Goal: Information Seeking & Learning: Learn about a topic

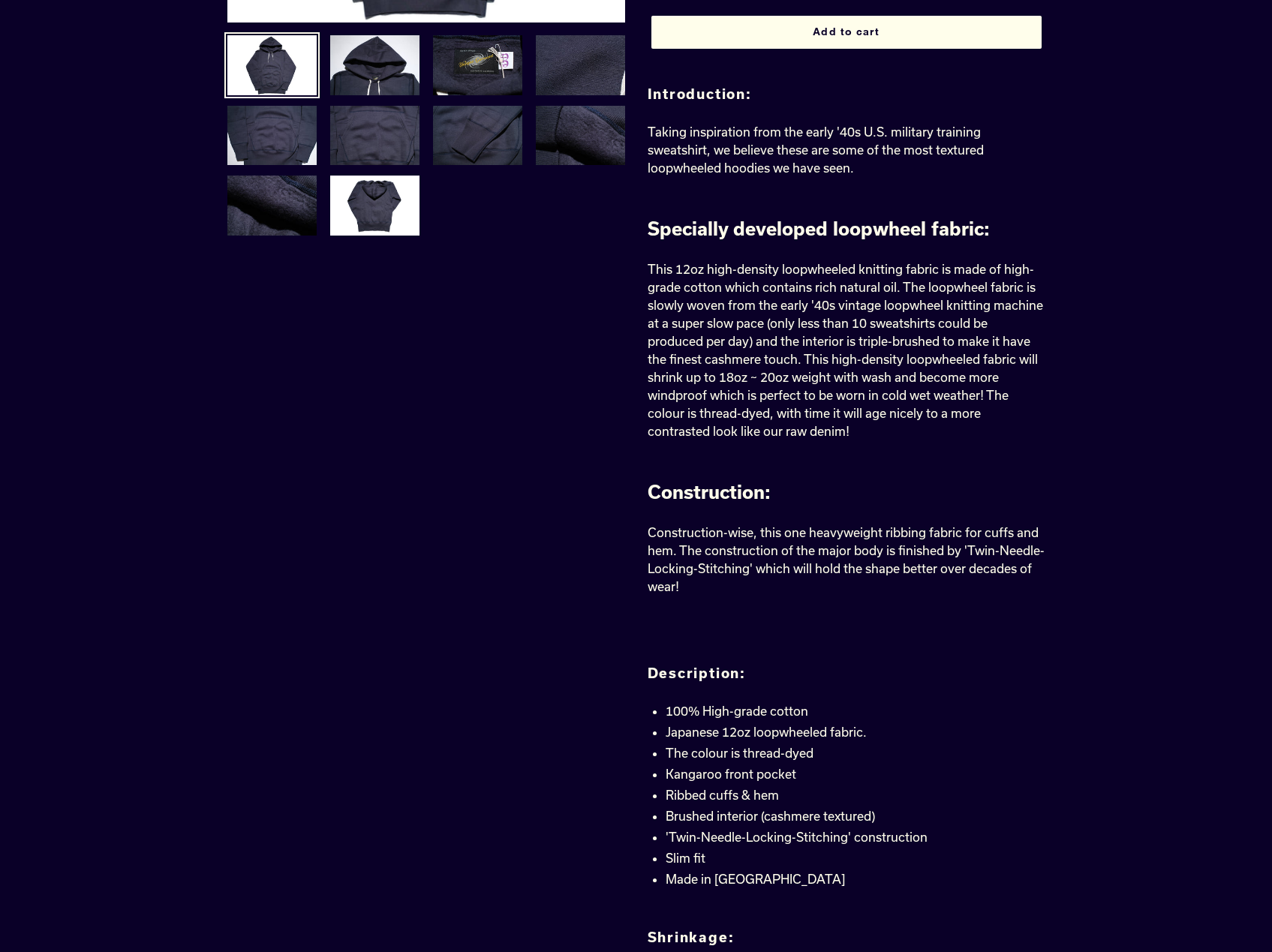
scroll to position [450, 0]
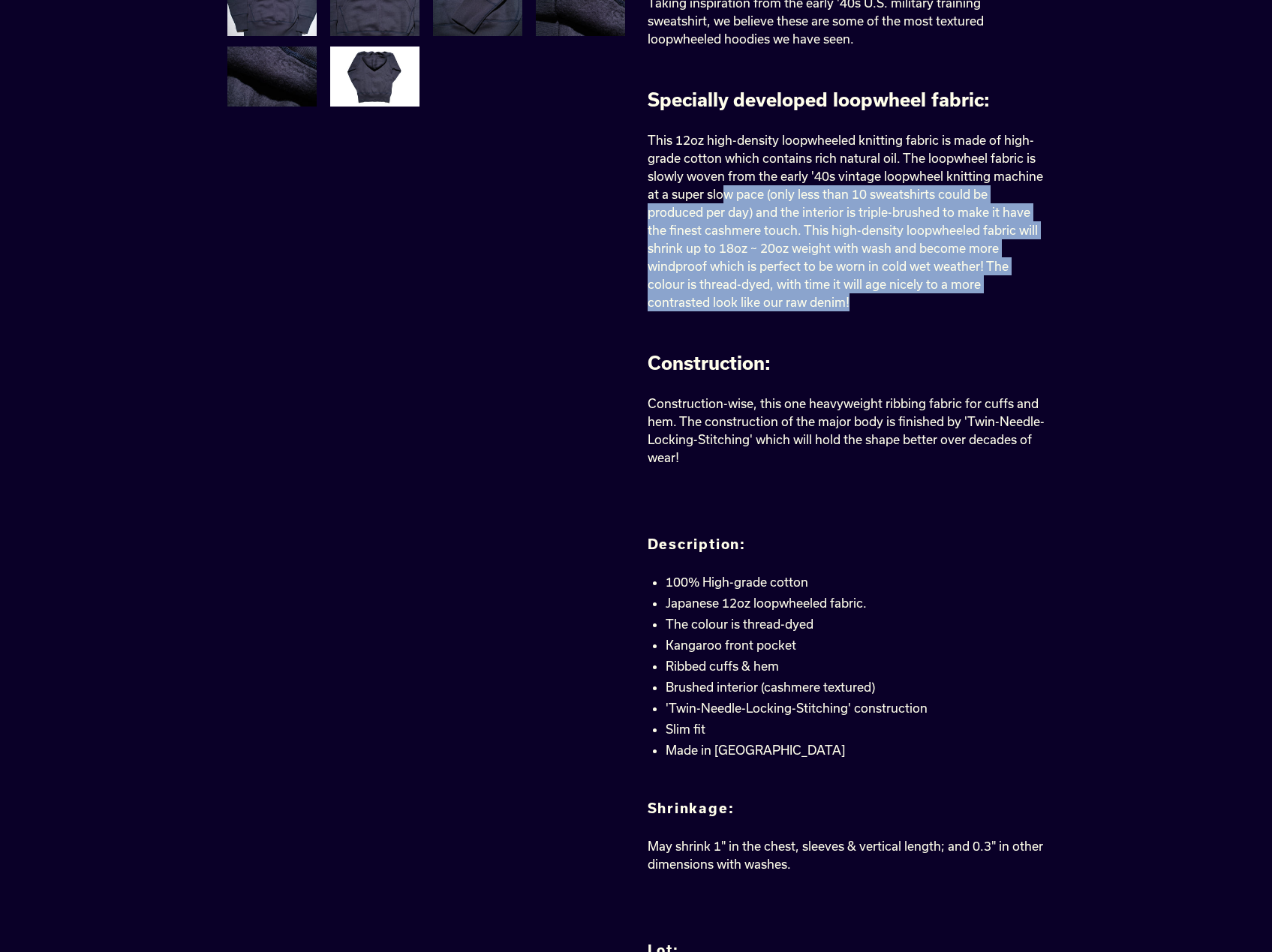
drag, startPoint x: 723, startPoint y: 201, endPoint x: 975, endPoint y: 302, distance: 271.5
click at [975, 302] on p "This 12oz high-density loopwheeled knitting fabric is made of high-grade cotton…" at bounding box center [846, 220] width 398 height 180
click at [975, 303] on p "This 12oz high-density loopwheeled knitting fabric is made of high-grade cotton…" at bounding box center [846, 220] width 398 height 180
click at [989, 304] on p "This 12oz high-density loopwheeled knitting fabric is made of high-grade cotton…" at bounding box center [846, 220] width 398 height 180
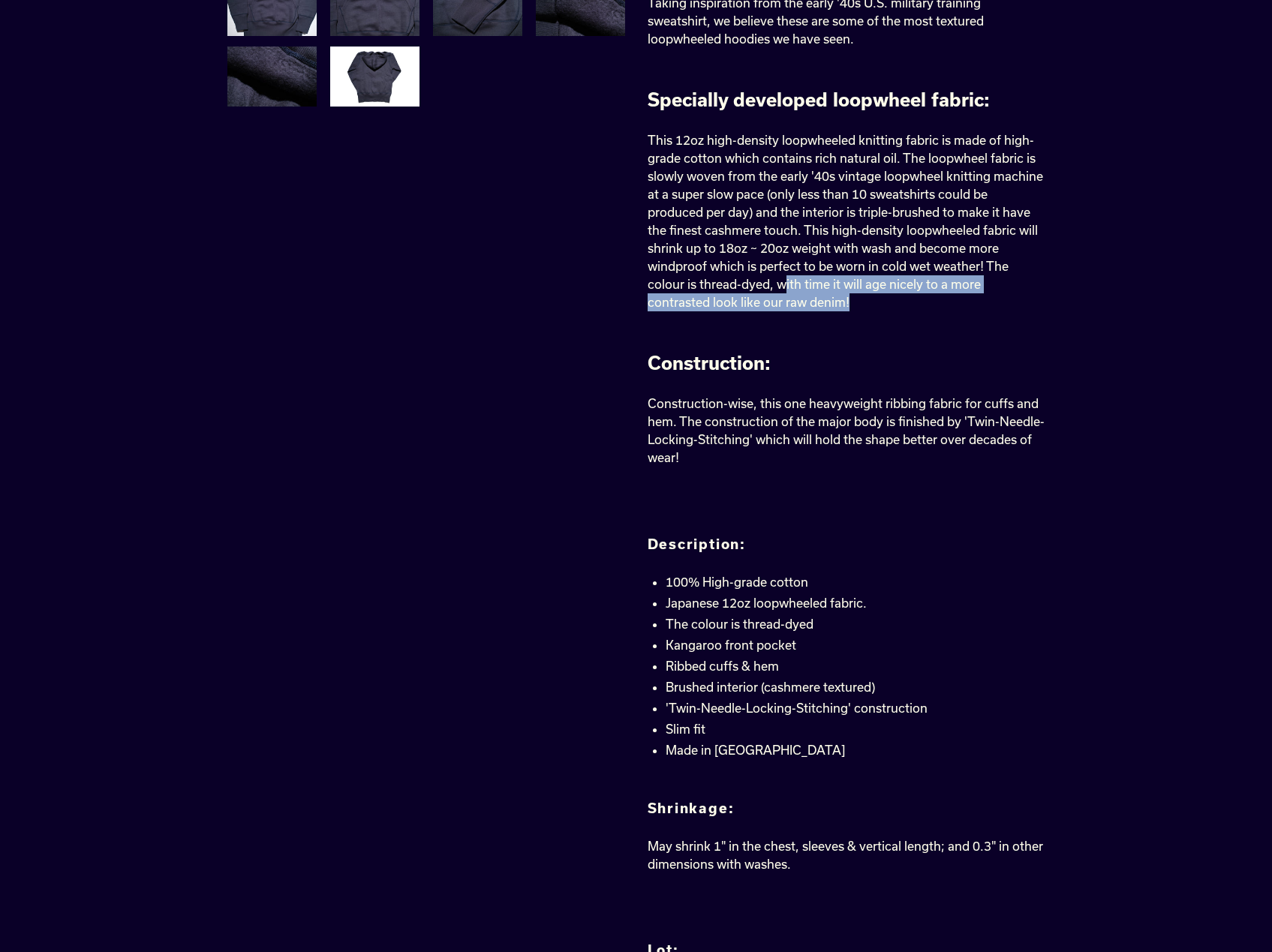
drag, startPoint x: 995, startPoint y: 310, endPoint x: 782, endPoint y: 281, distance: 215.0
click at [782, 281] on p "This 12oz high-density loopwheeled knitting fabric is made of high-grade cotton…" at bounding box center [846, 220] width 398 height 180
click at [782, 281] on span "This 12oz high-density loopwheeled knitting fabric is made of high-grade cotton…" at bounding box center [845, 220] width 396 height 176
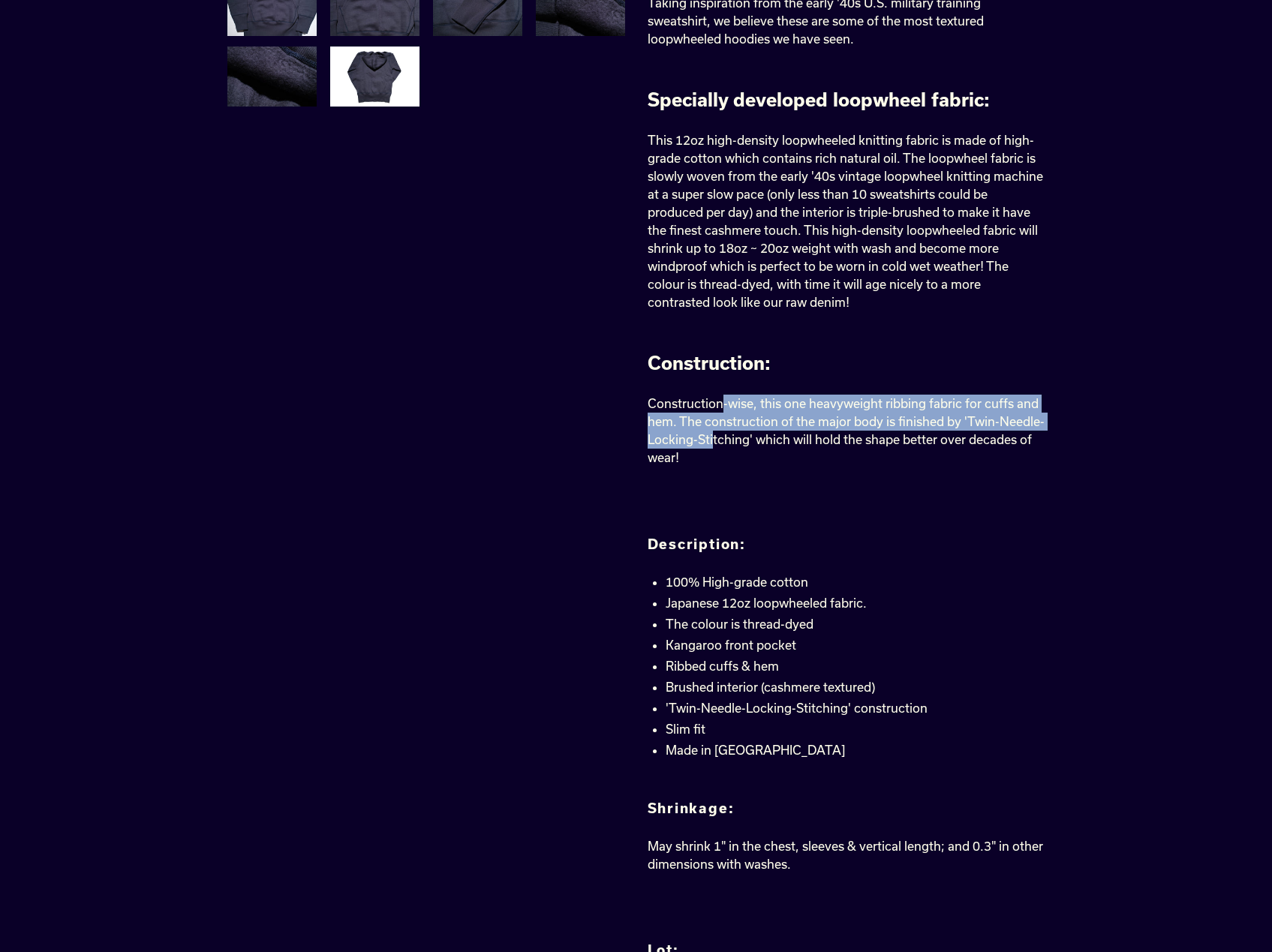
drag, startPoint x: 723, startPoint y: 399, endPoint x: 714, endPoint y: 447, distance: 48.8
click at [714, 447] on span "Construction-wise, this one heavyweight ribbing fabric for cuffs and hem. The c…" at bounding box center [846, 430] width 397 height 68
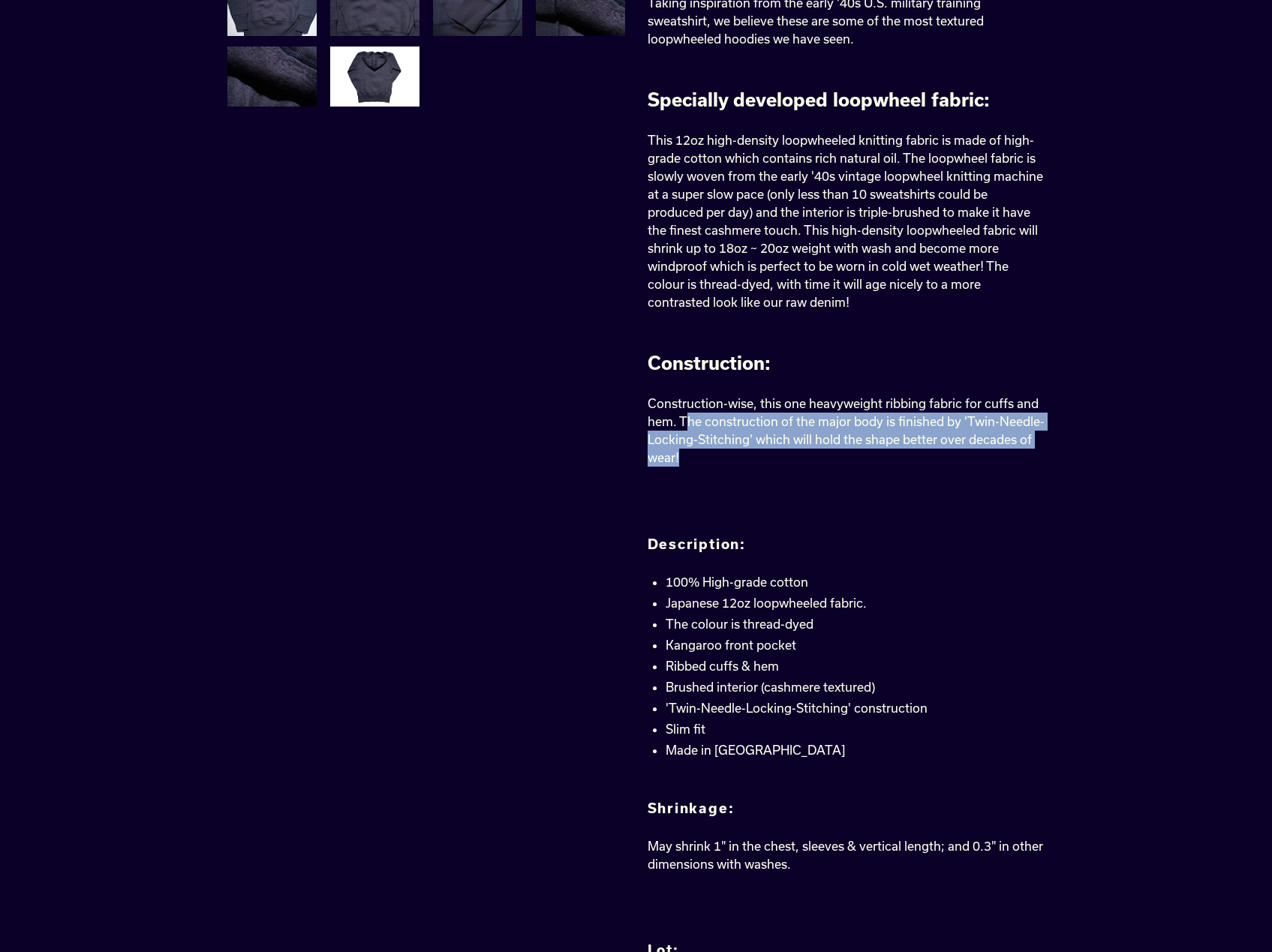
drag, startPoint x: 694, startPoint y: 455, endPoint x: 687, endPoint y: 429, distance: 26.9
click at [687, 429] on p "Construction-wise, this one heavyweight ribbing fabric for cuffs and hem. The c…" at bounding box center [846, 430] width 398 height 72
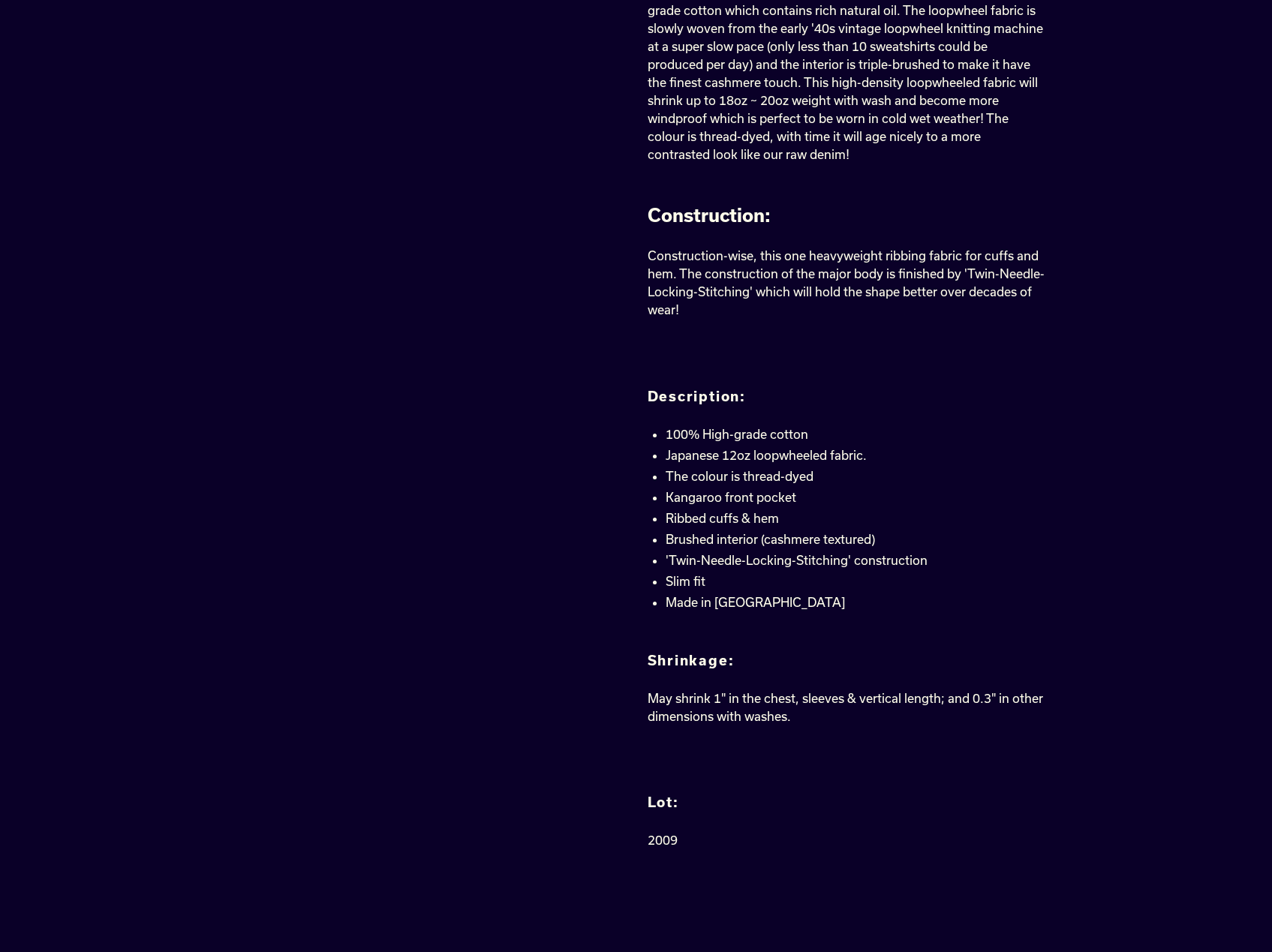
scroll to position [601, 0]
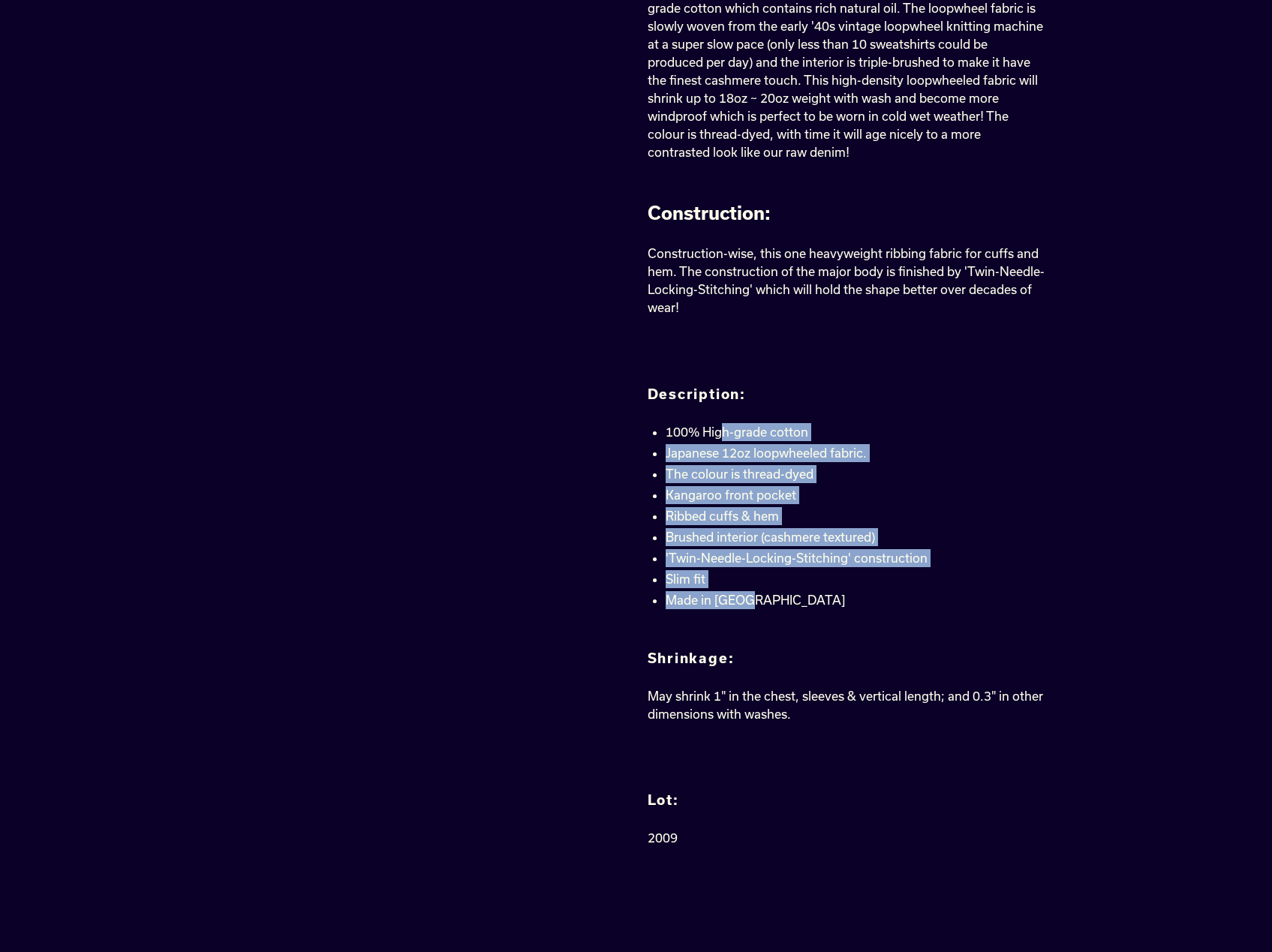
drag, startPoint x: 723, startPoint y: 430, endPoint x: 807, endPoint y: 605, distance: 194.1
click at [807, 605] on ul "100% High-grade cotton Japanese 12oz loopwheeled fabric. The colour is thread-d…" at bounding box center [855, 516] width 379 height 186
click at [807, 605] on li "Made in [GEOGRAPHIC_DATA]" at bounding box center [855, 600] width 379 height 18
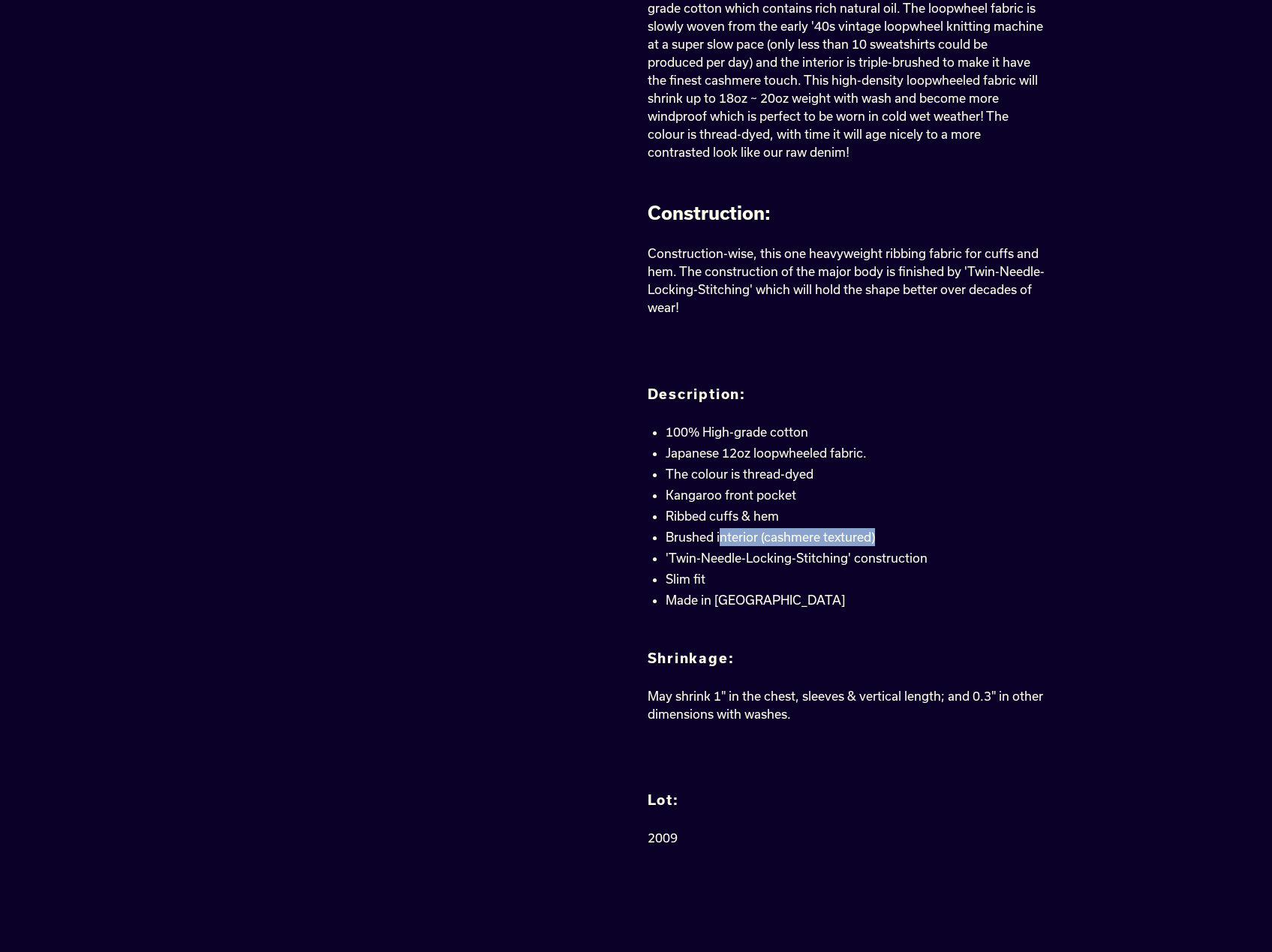
drag, startPoint x: 876, startPoint y: 538, endPoint x: 720, endPoint y: 533, distance: 156.1
click at [720, 532] on li "Brushed interior (cashmere textured)" at bounding box center [855, 537] width 379 height 18
click at [720, 533] on li "Brushed interior (cashmere textured)" at bounding box center [855, 537] width 379 height 18
drag, startPoint x: 665, startPoint y: 536, endPoint x: 882, endPoint y: 541, distance: 217.1
click at [882, 541] on li "Brushed interior (cashmere textured)" at bounding box center [855, 537] width 379 height 18
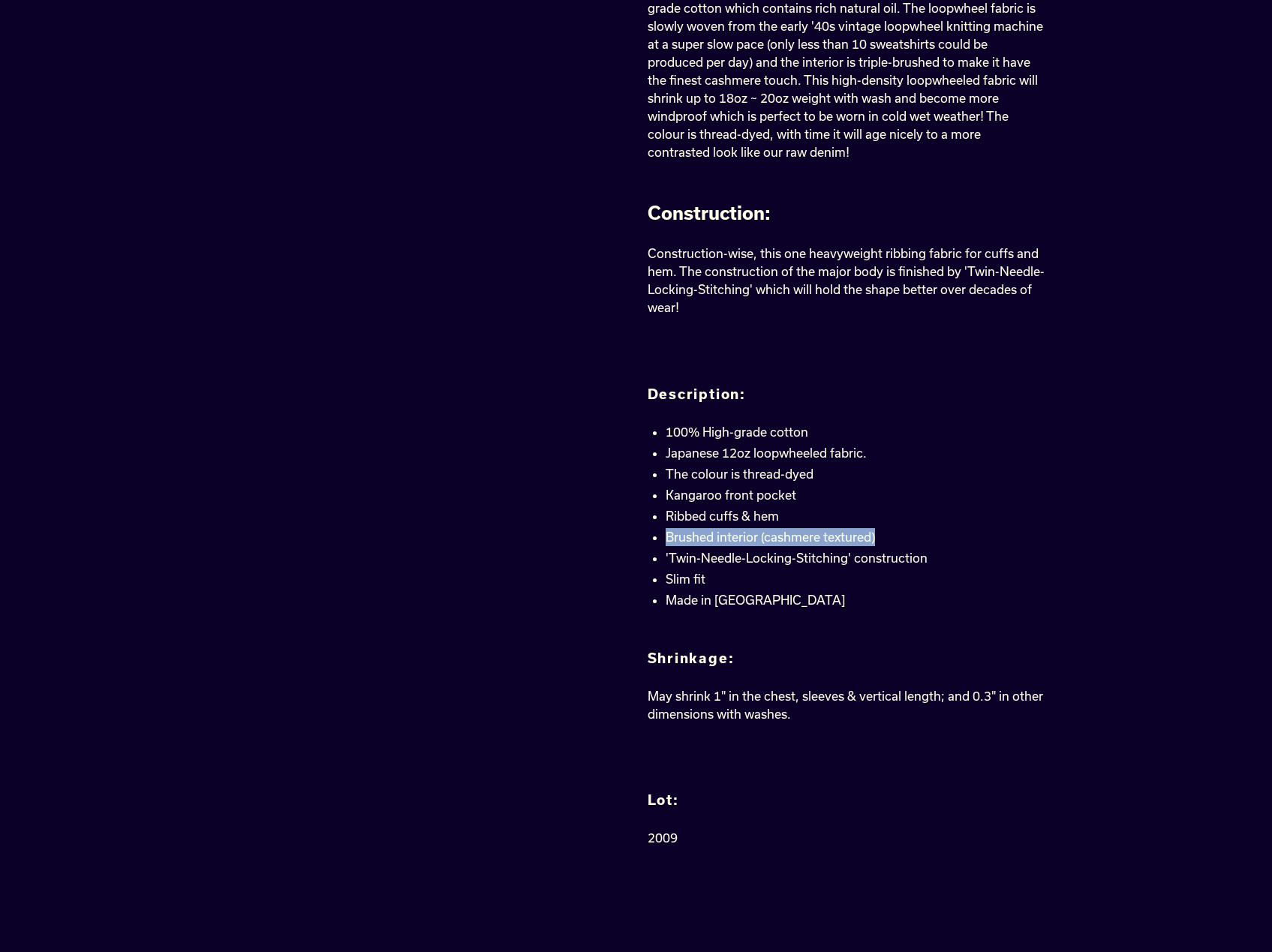
copy li "Brushed interior (cashmere textured)"
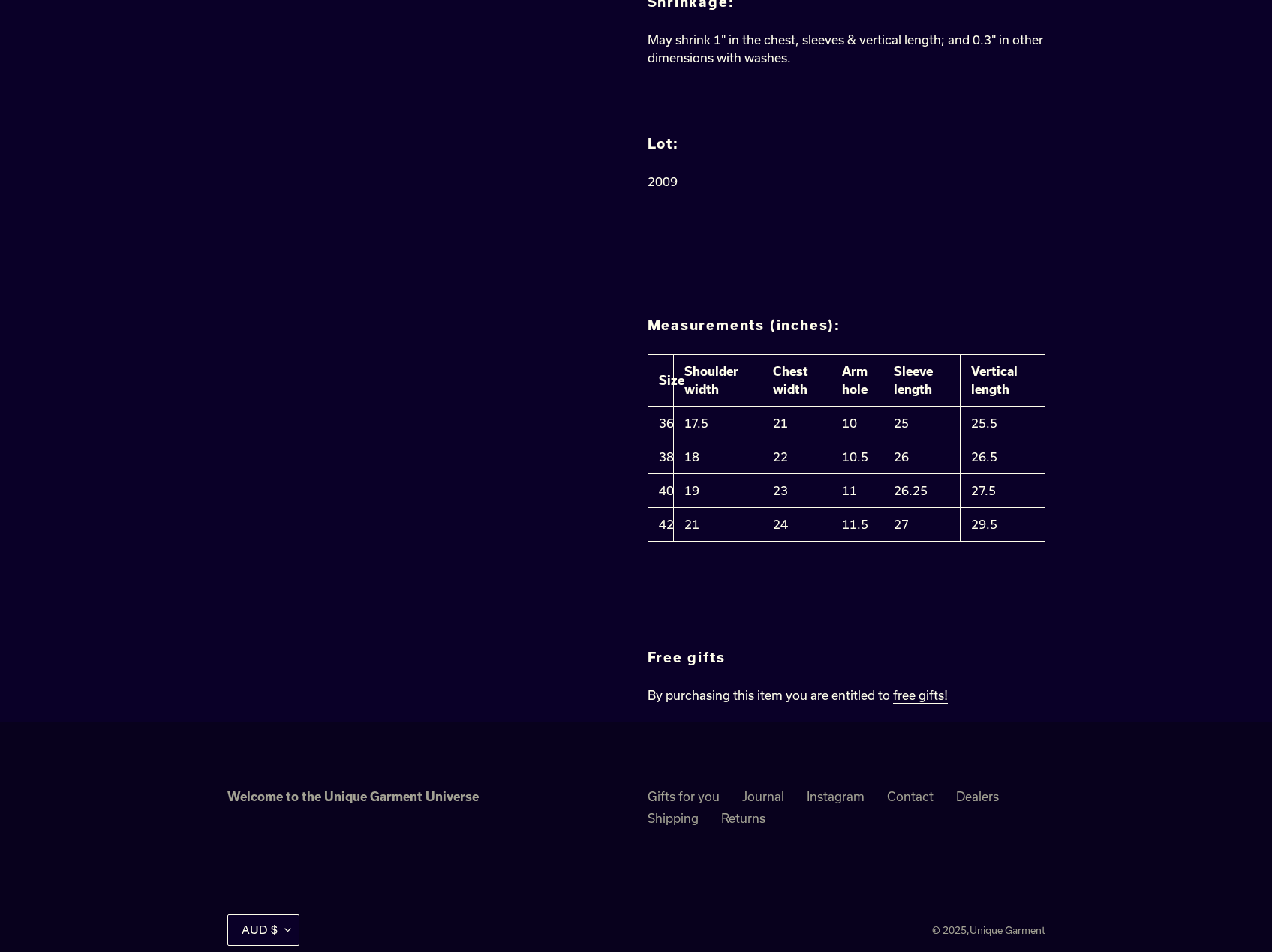
scroll to position [1069, 0]
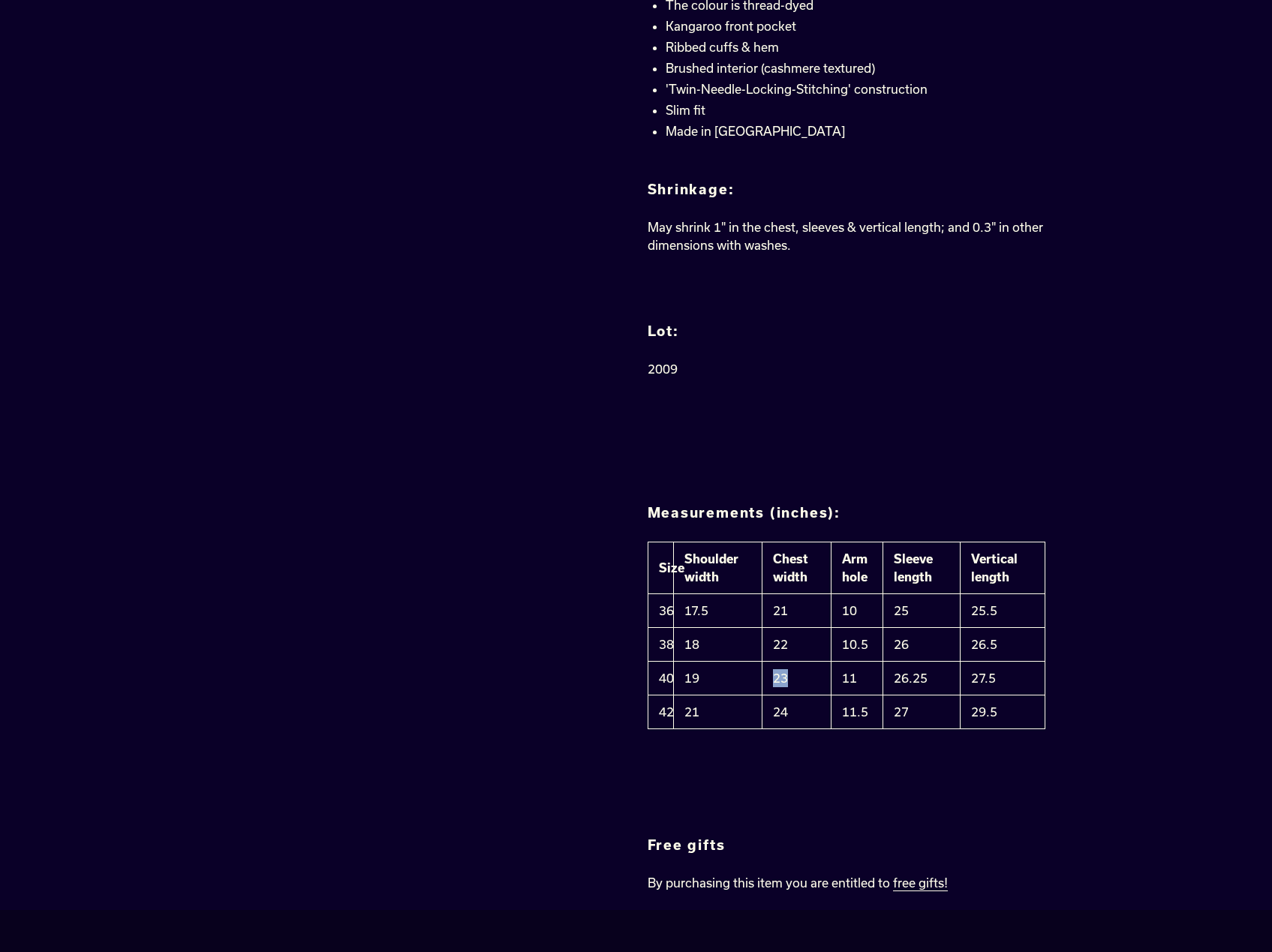
drag, startPoint x: 770, startPoint y: 680, endPoint x: 799, endPoint y: 679, distance: 29.0
click at [799, 679] on td "23" at bounding box center [796, 679] width 69 height 34
drag, startPoint x: 837, startPoint y: 681, endPoint x: 870, endPoint y: 679, distance: 33.1
click at [870, 679] on td "11" at bounding box center [858, 679] width 52 height 34
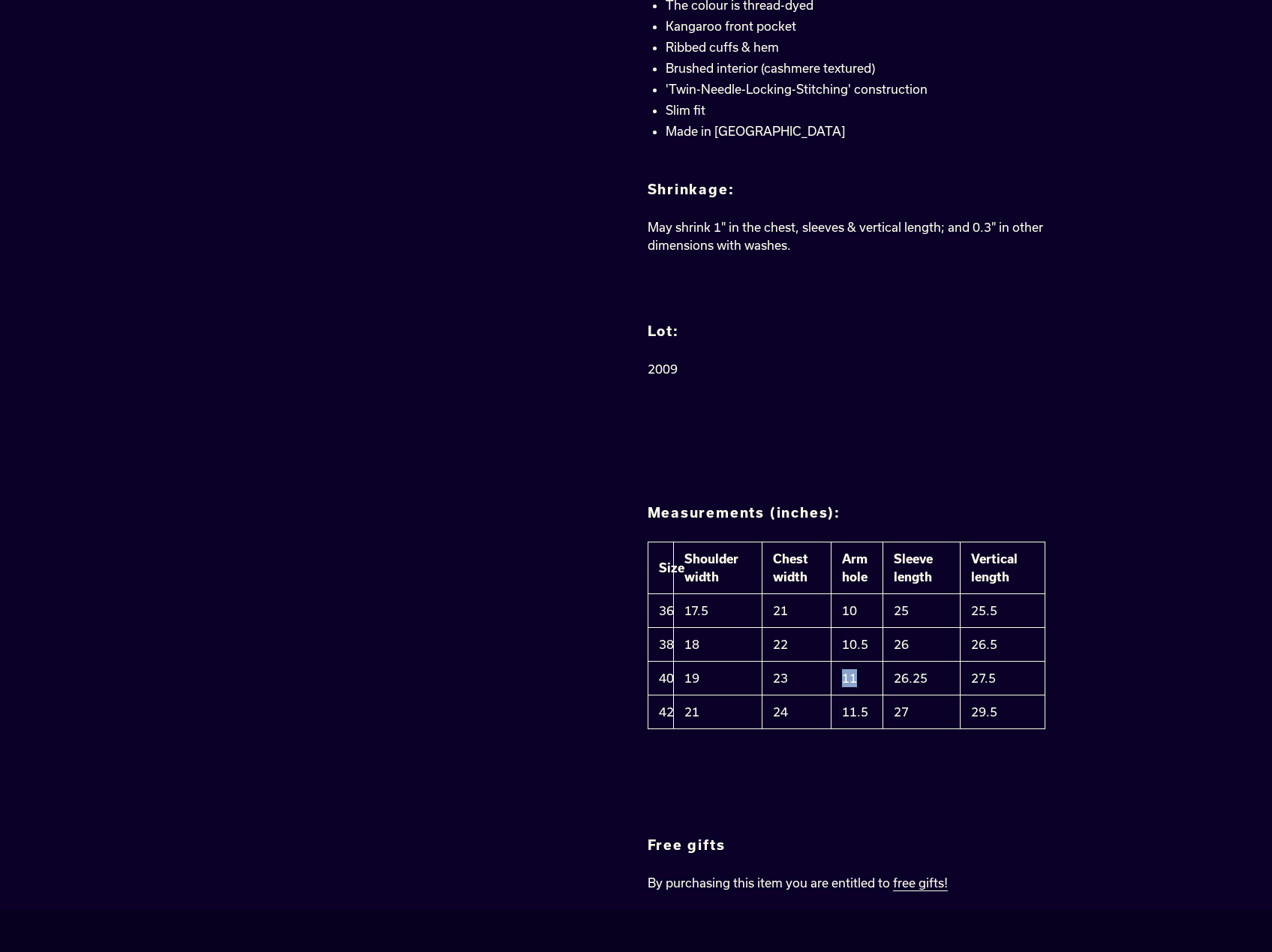
click at [870, 679] on td "11" at bounding box center [858, 679] width 52 height 34
drag, startPoint x: 891, startPoint y: 678, endPoint x: 932, endPoint y: 678, distance: 41.0
click at [932, 678] on td "26.25" at bounding box center [922, 679] width 78 height 34
drag, startPoint x: 940, startPoint y: 675, endPoint x: 955, endPoint y: 676, distance: 15.0
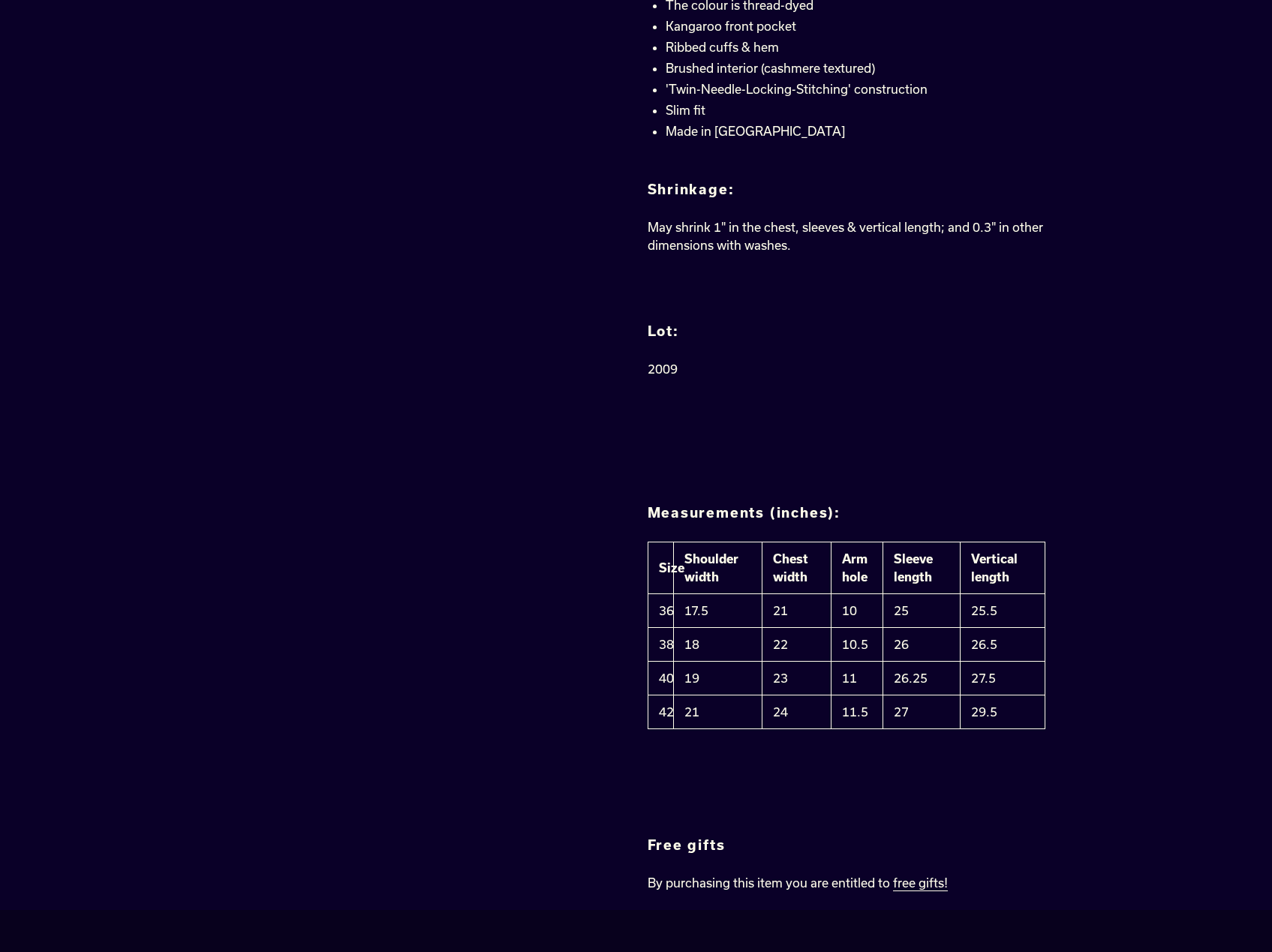
click at [954, 676] on td "26.25" at bounding box center [922, 679] width 78 height 34
click at [808, 678] on td "23" at bounding box center [796, 679] width 69 height 34
drag, startPoint x: 922, startPoint y: 681, endPoint x: 936, endPoint y: 680, distance: 14.0
click at [936, 680] on td "26.25" at bounding box center [922, 679] width 78 height 34
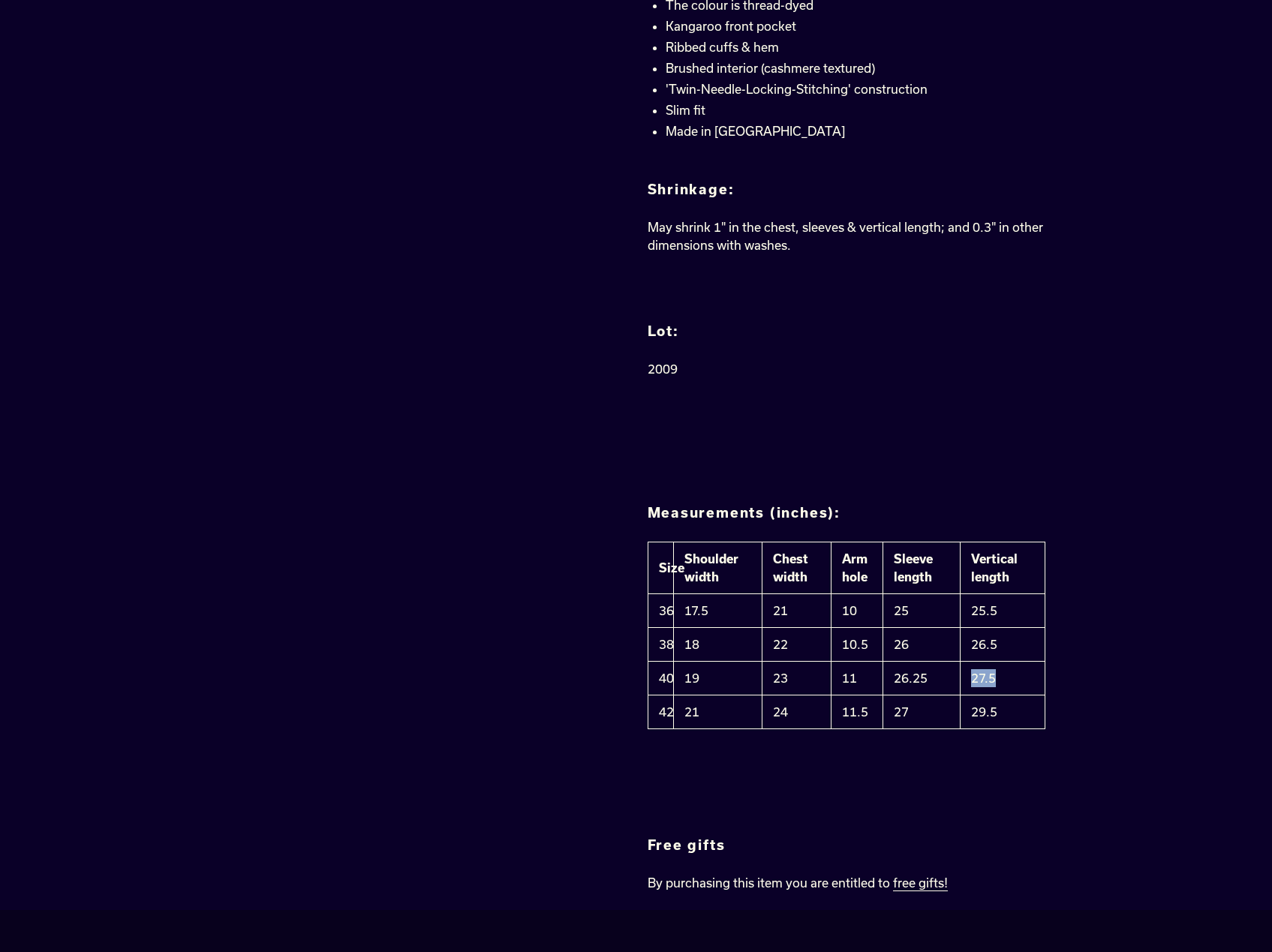
drag, startPoint x: 970, startPoint y: 676, endPoint x: 1011, endPoint y: 673, distance: 41.1
click at [1011, 673] on td "27.5" at bounding box center [1003, 679] width 85 height 34
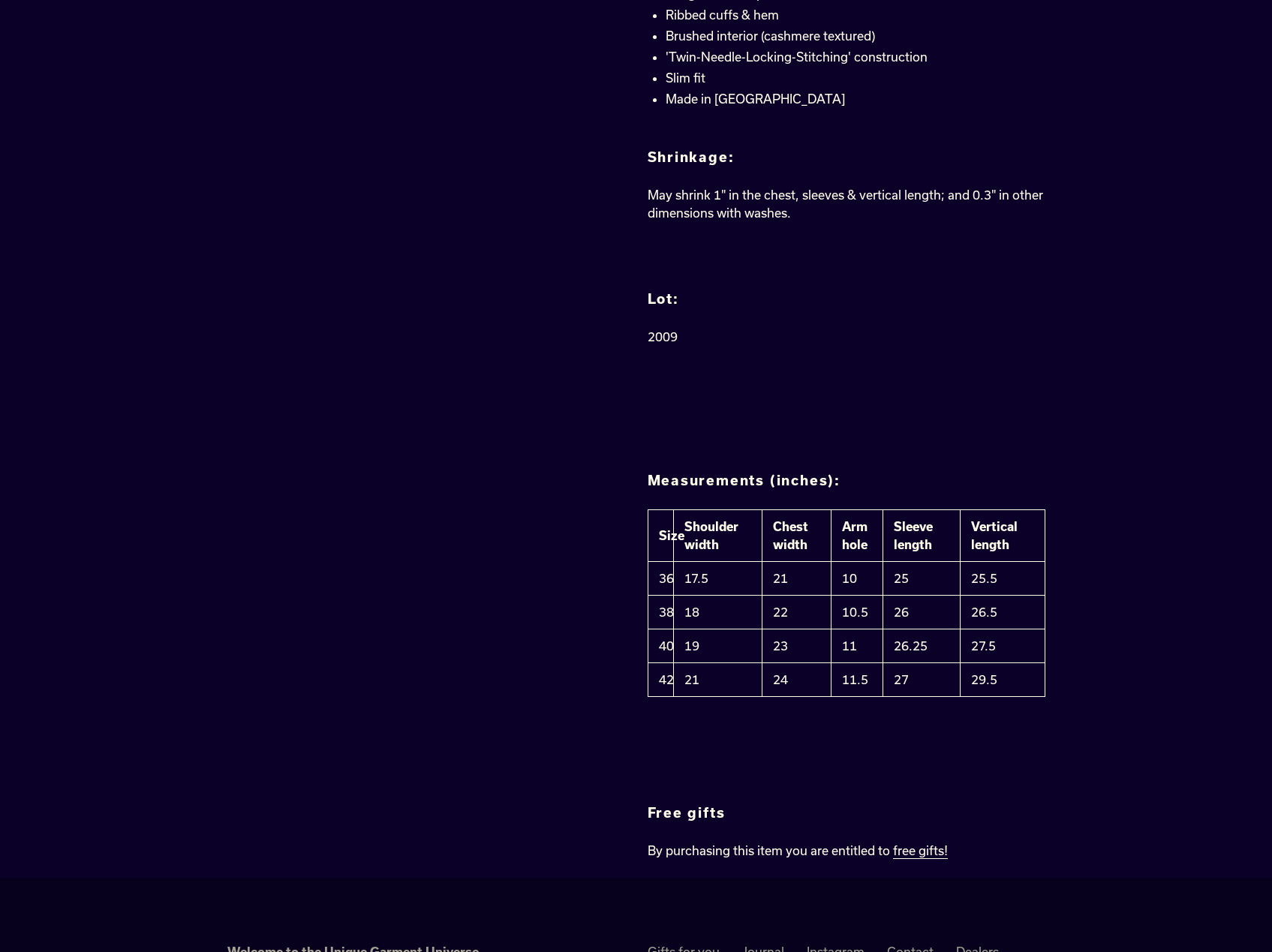
scroll to position [1145, 0]
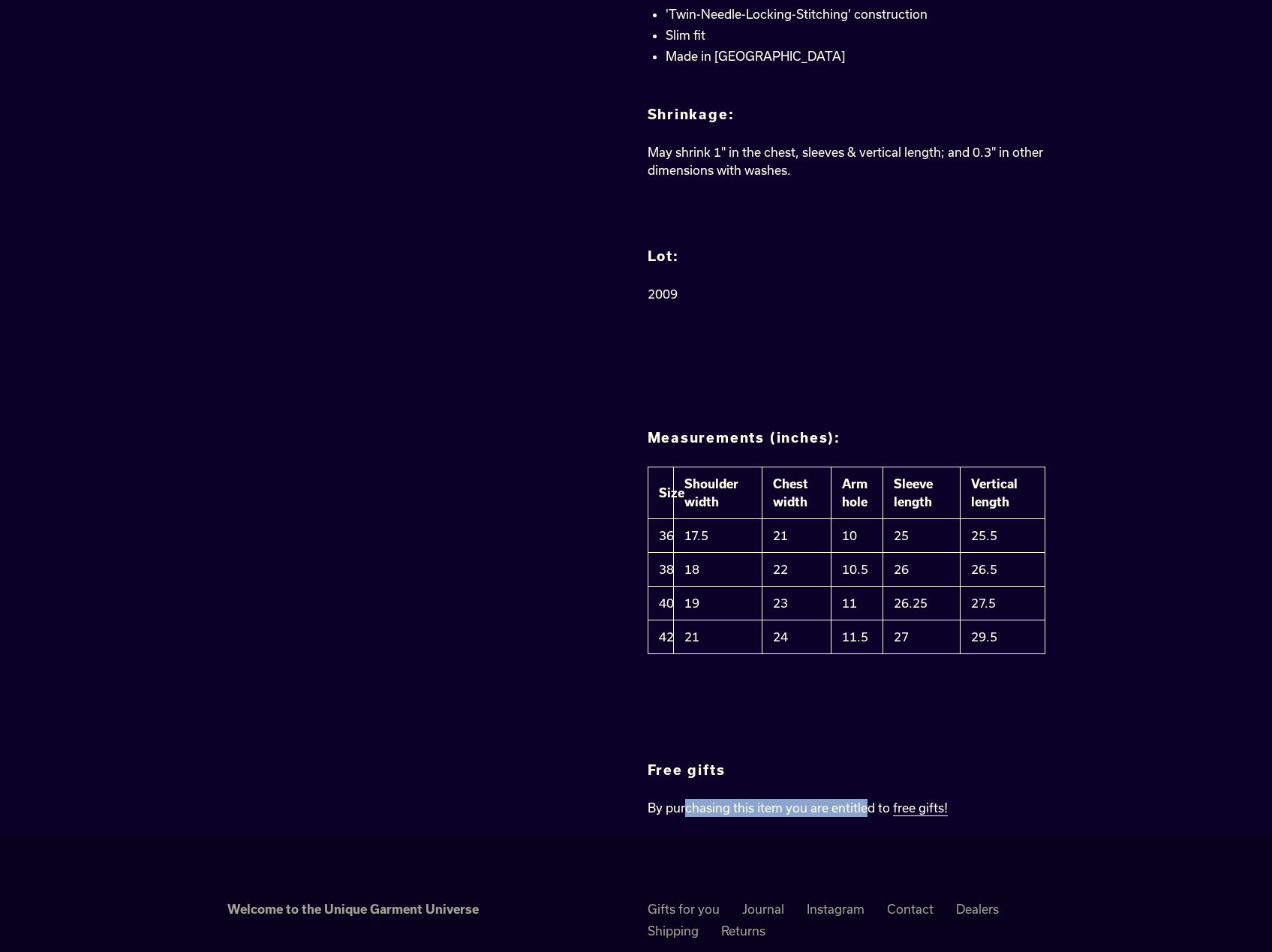
drag, startPoint x: 683, startPoint y: 823, endPoint x: 863, endPoint y: 812, distance: 180.3
click at [863, 812] on p "By purchasing this item you are entitled to free gifts!" at bounding box center [846, 808] width 398 height 18
click at [908, 816] on link "free gifts!" at bounding box center [921, 809] width 55 height 15
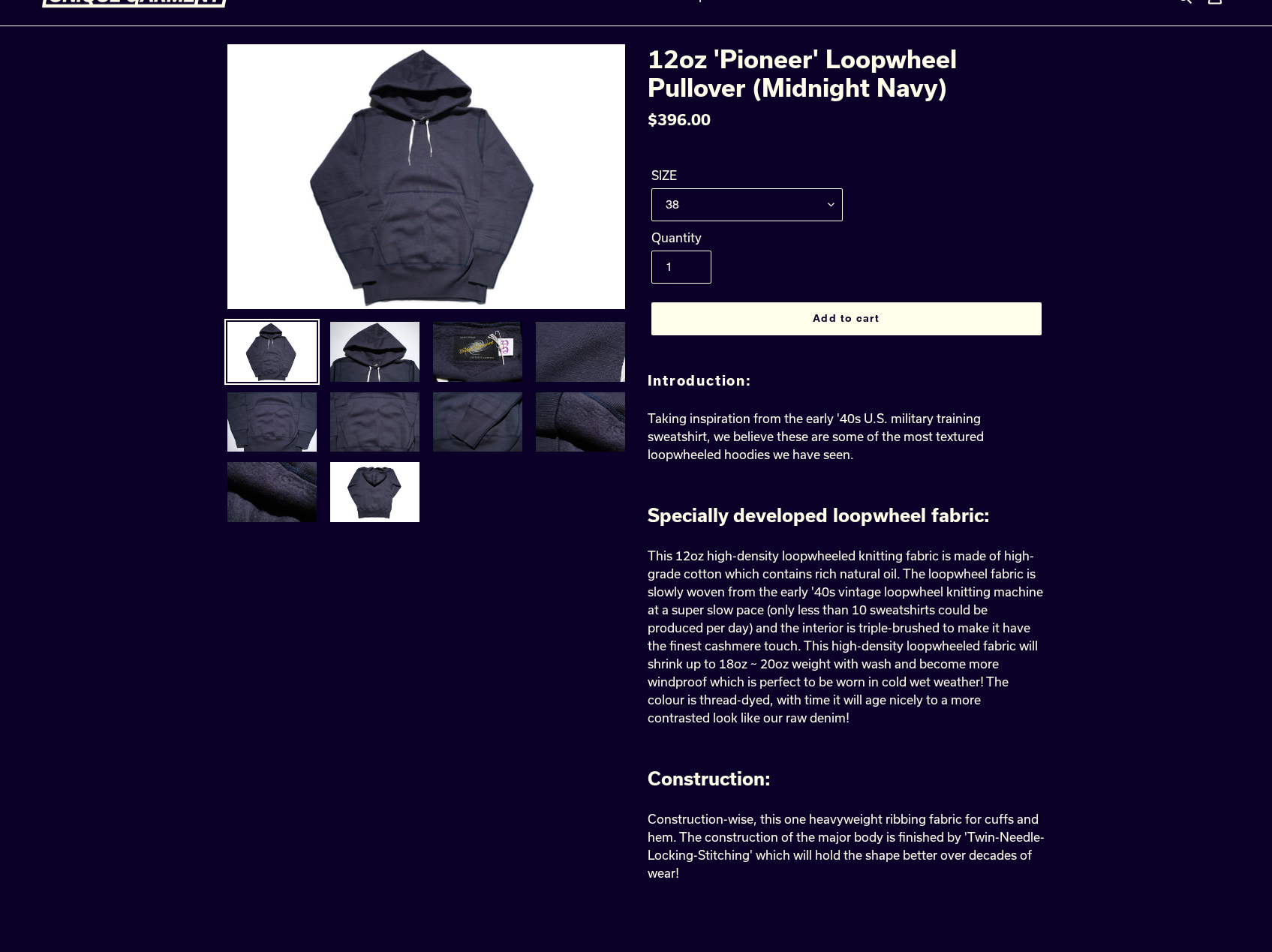
scroll to position [0, 0]
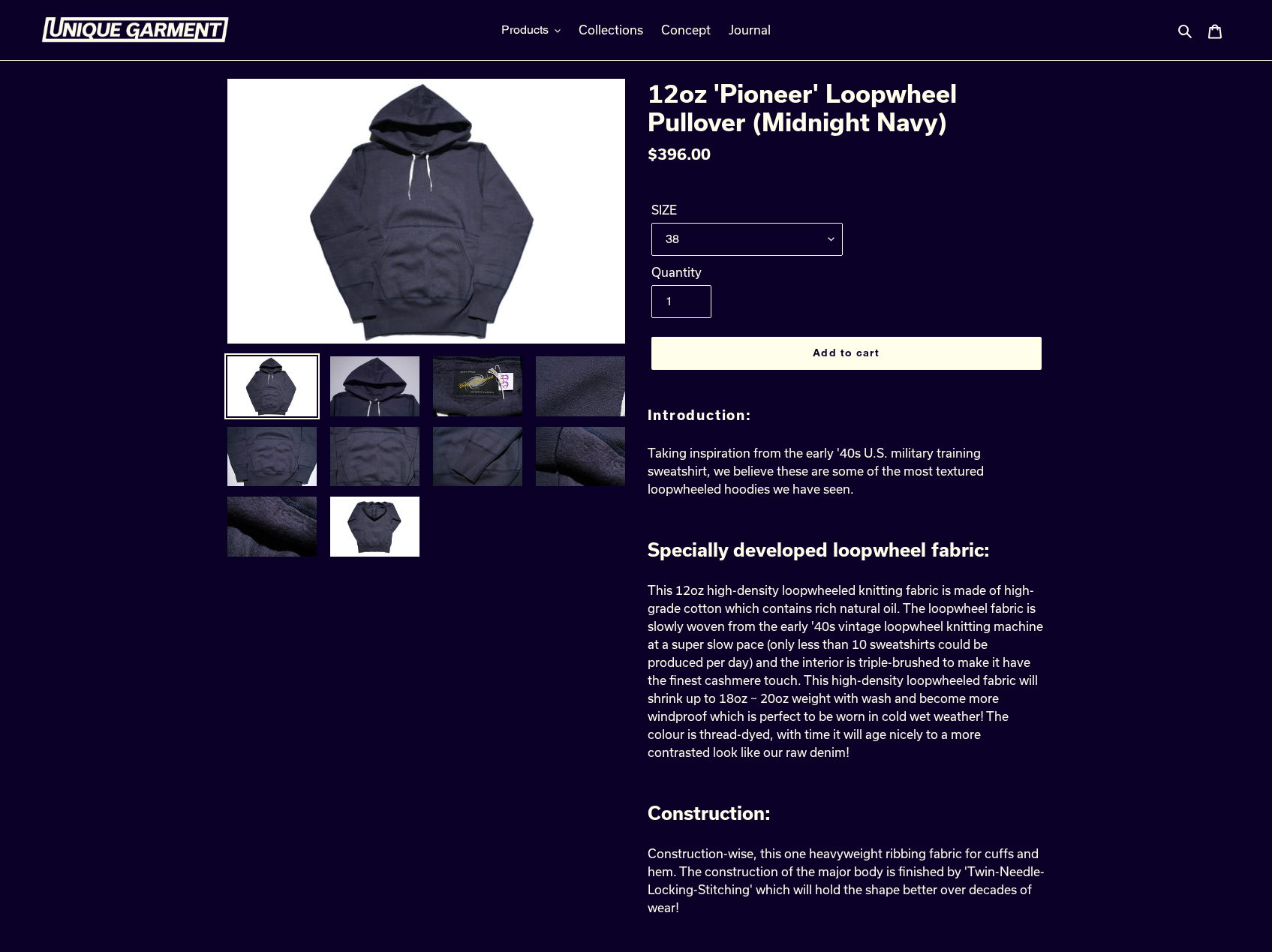
click at [379, 385] on img at bounding box center [375, 386] width 92 height 63
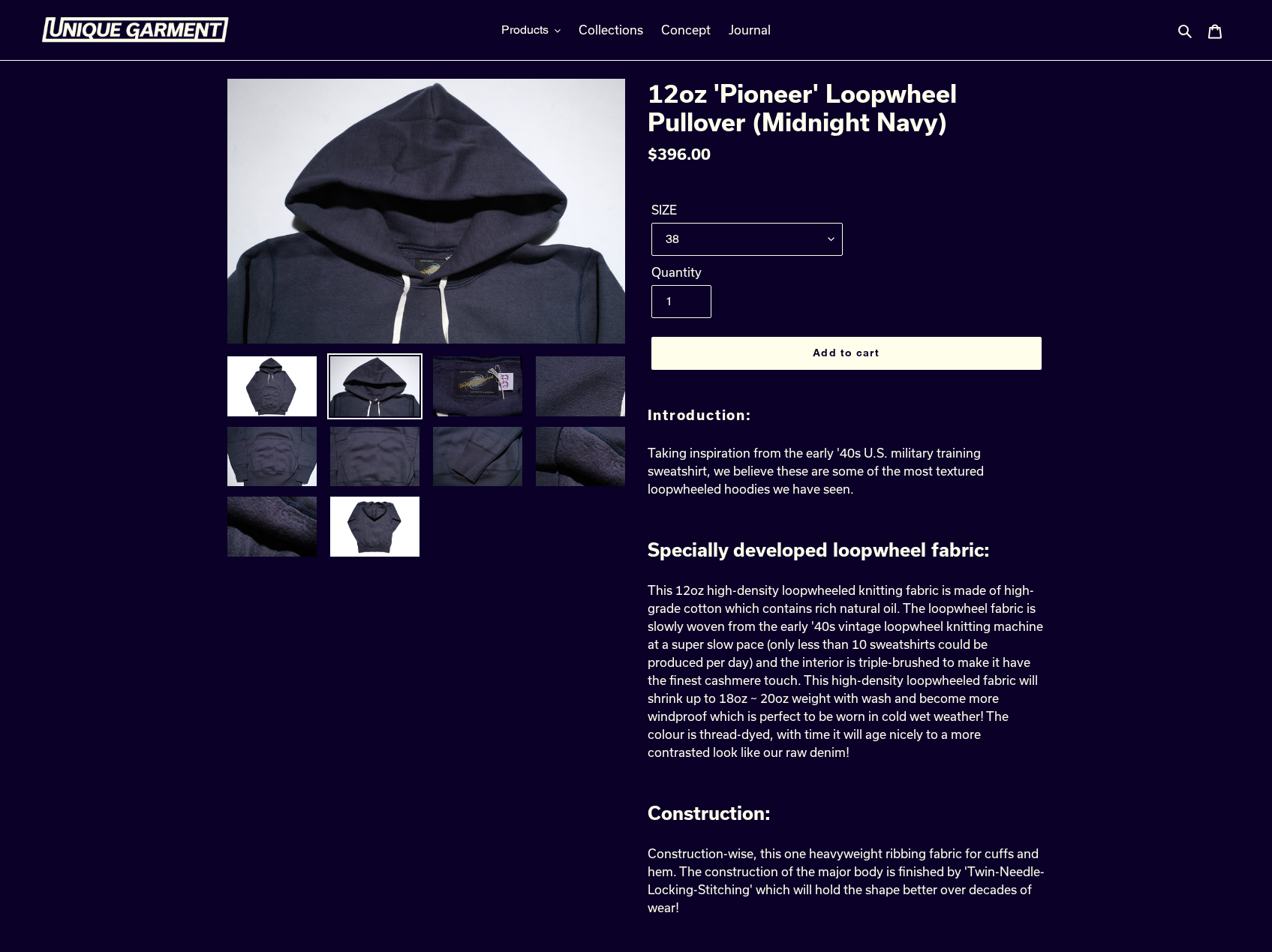
click at [468, 396] on img at bounding box center [478, 386] width 92 height 63
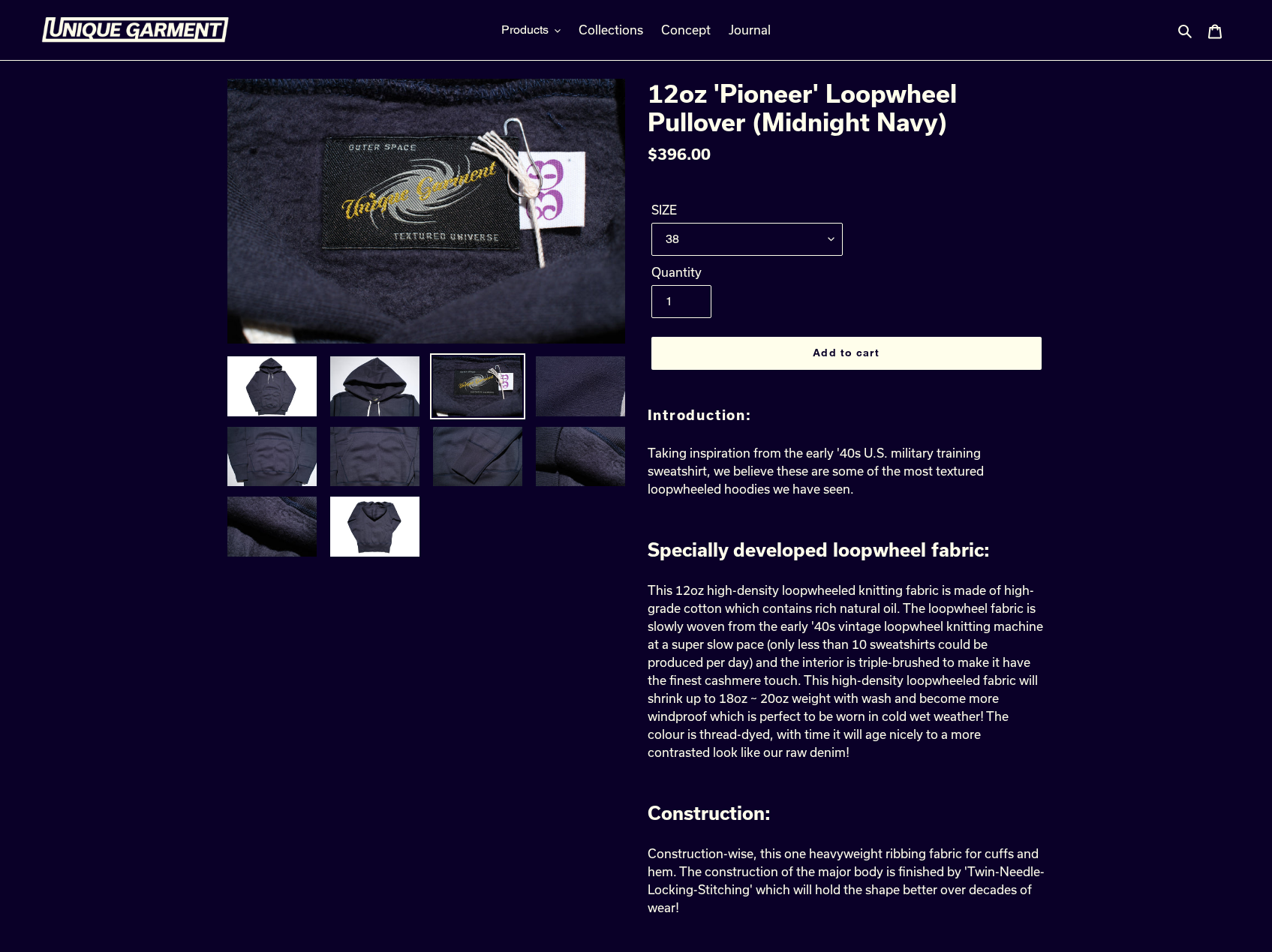
click at [576, 391] on img at bounding box center [581, 386] width 92 height 63
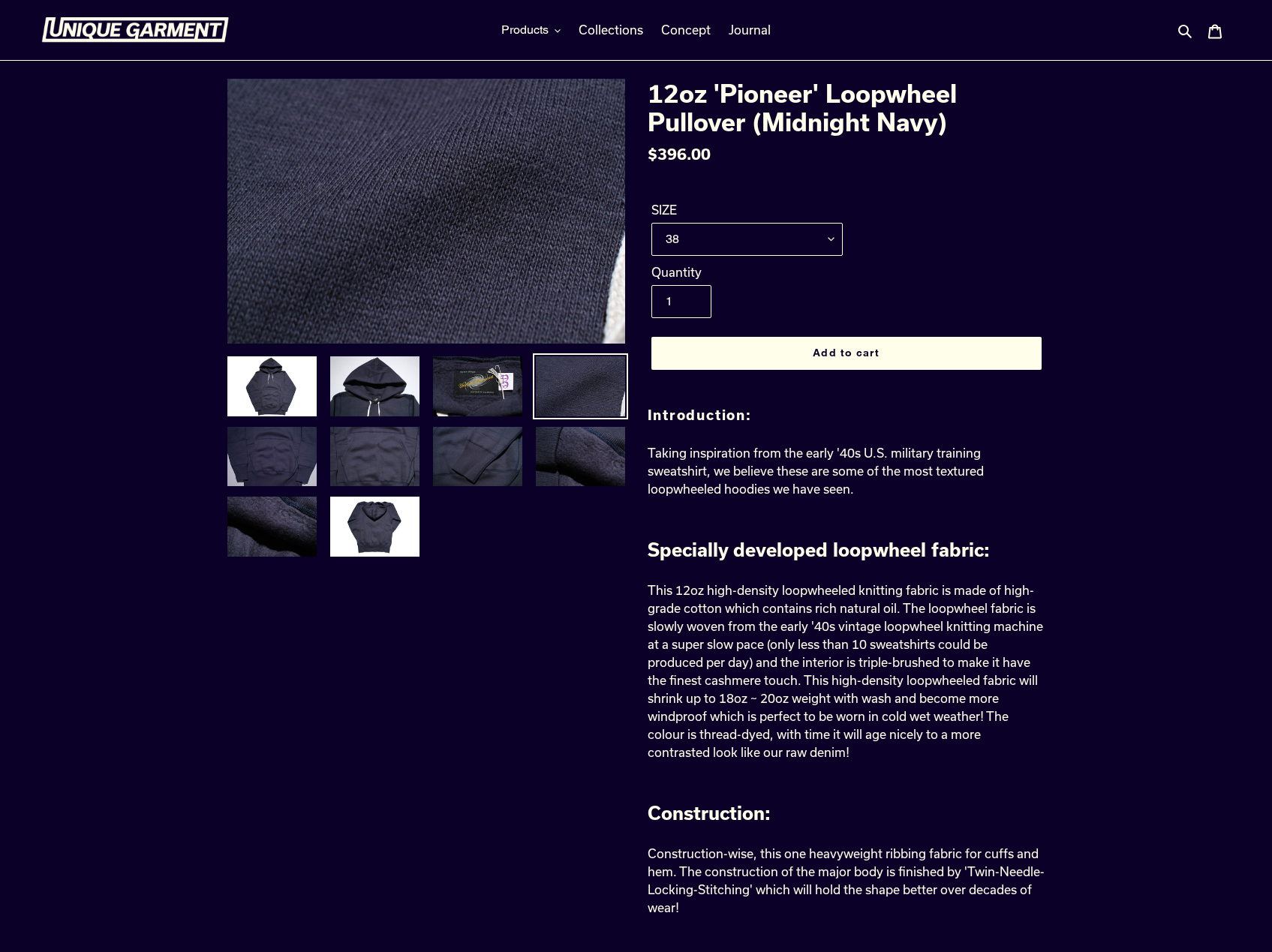
click at [298, 471] on img at bounding box center [273, 456] width 92 height 63
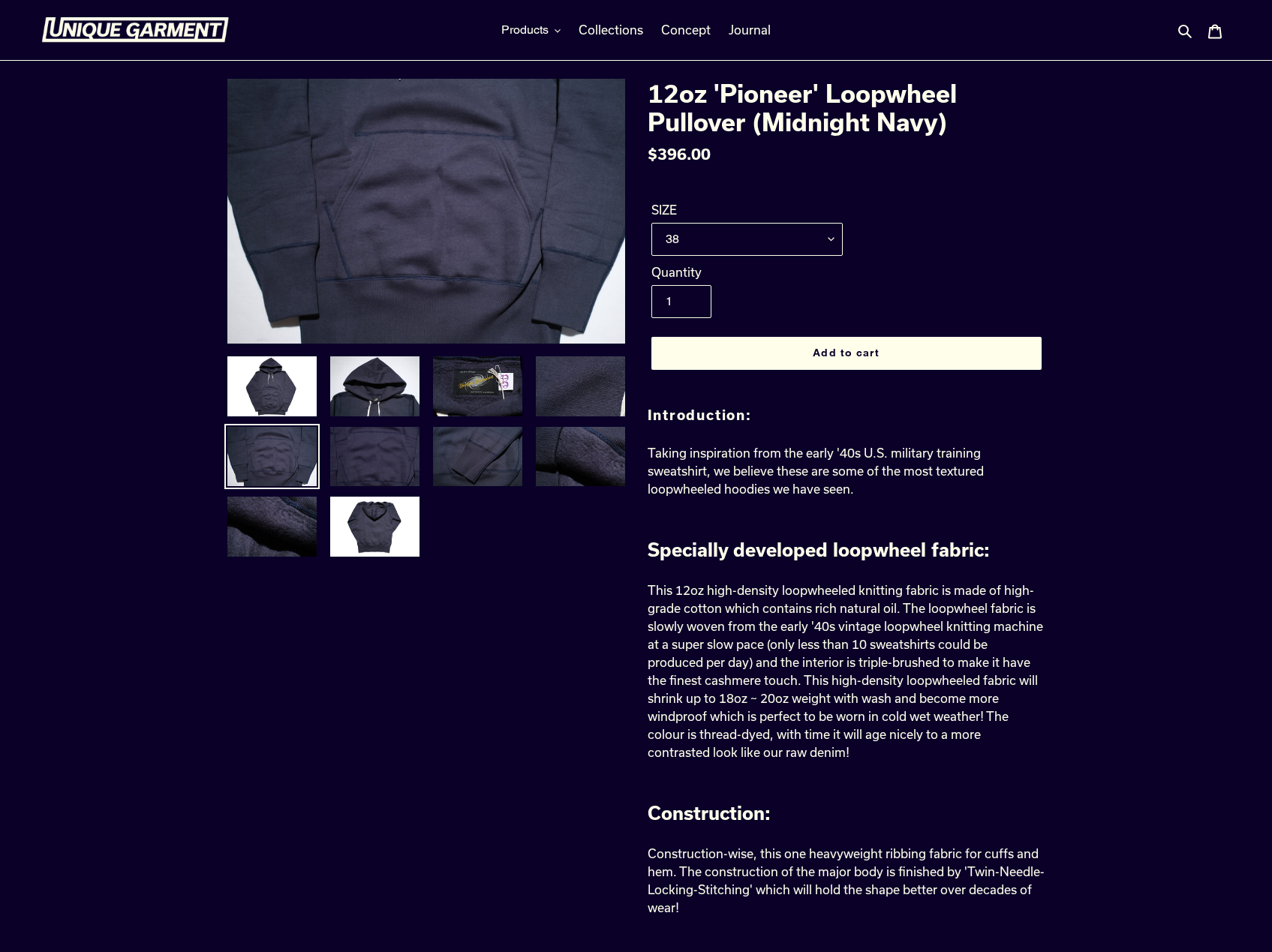
click at [391, 456] on img at bounding box center [375, 456] width 92 height 63
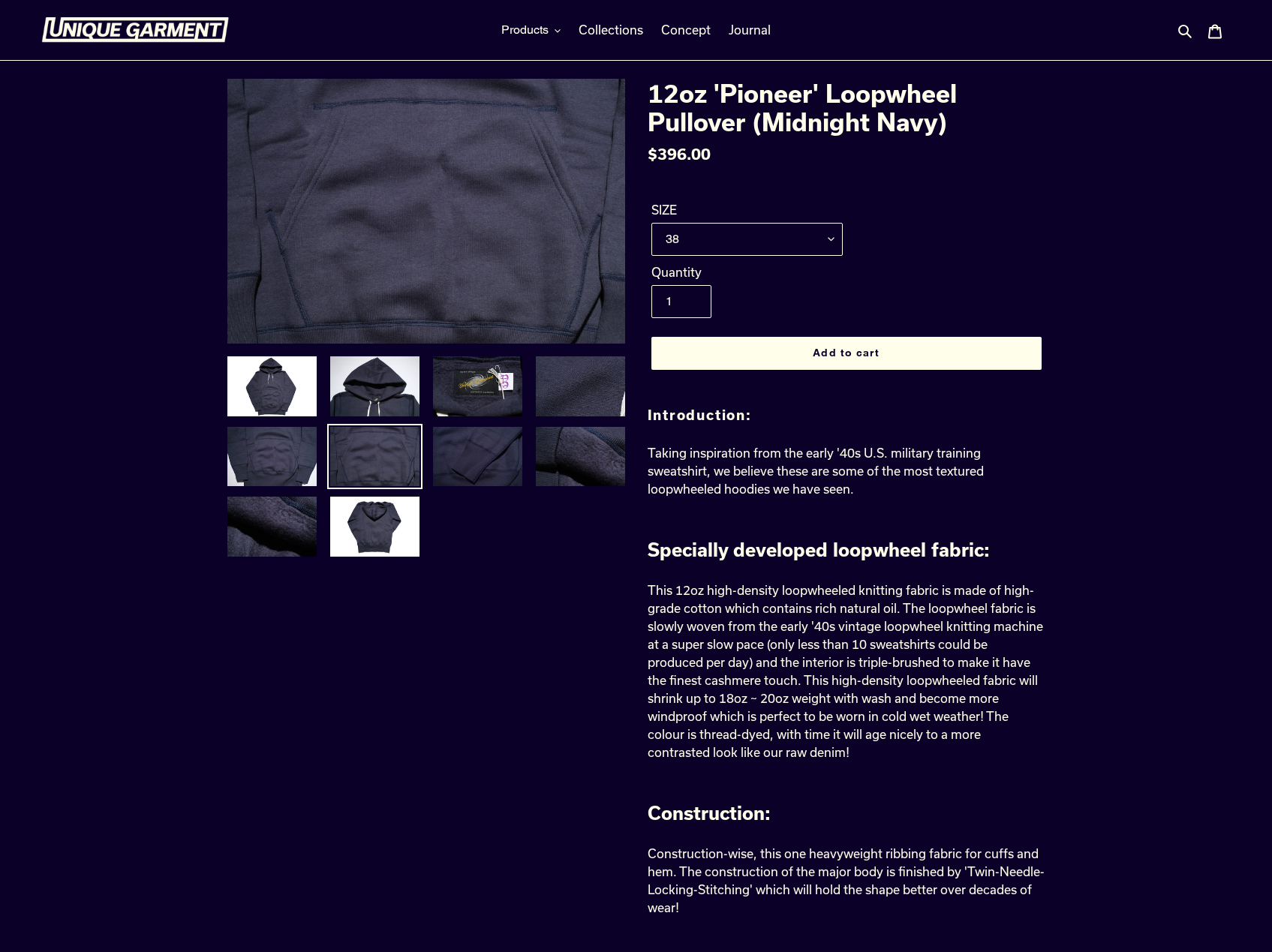
click at [472, 452] on img at bounding box center [478, 456] width 92 height 63
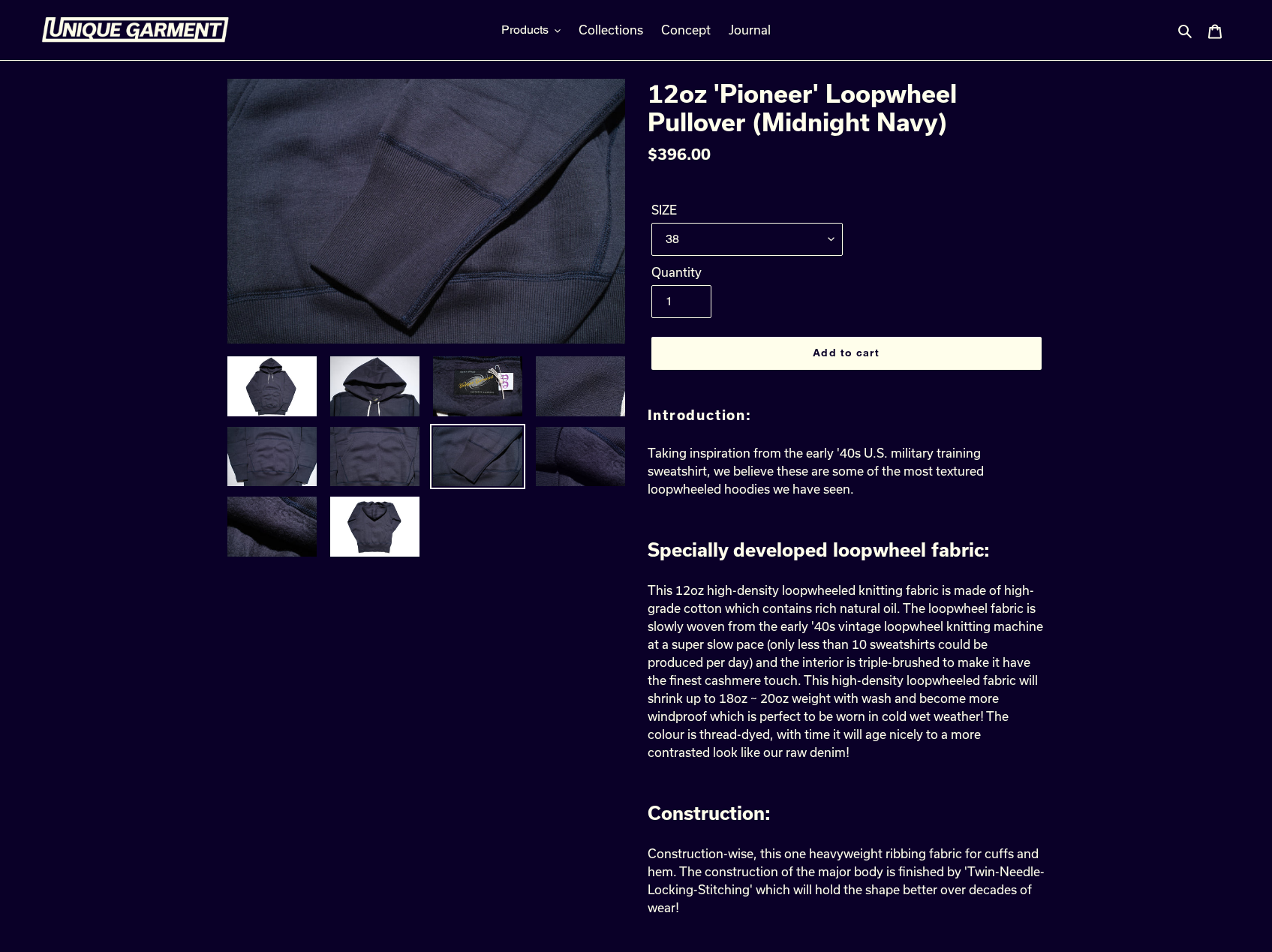
click at [561, 451] on img at bounding box center [581, 456] width 92 height 63
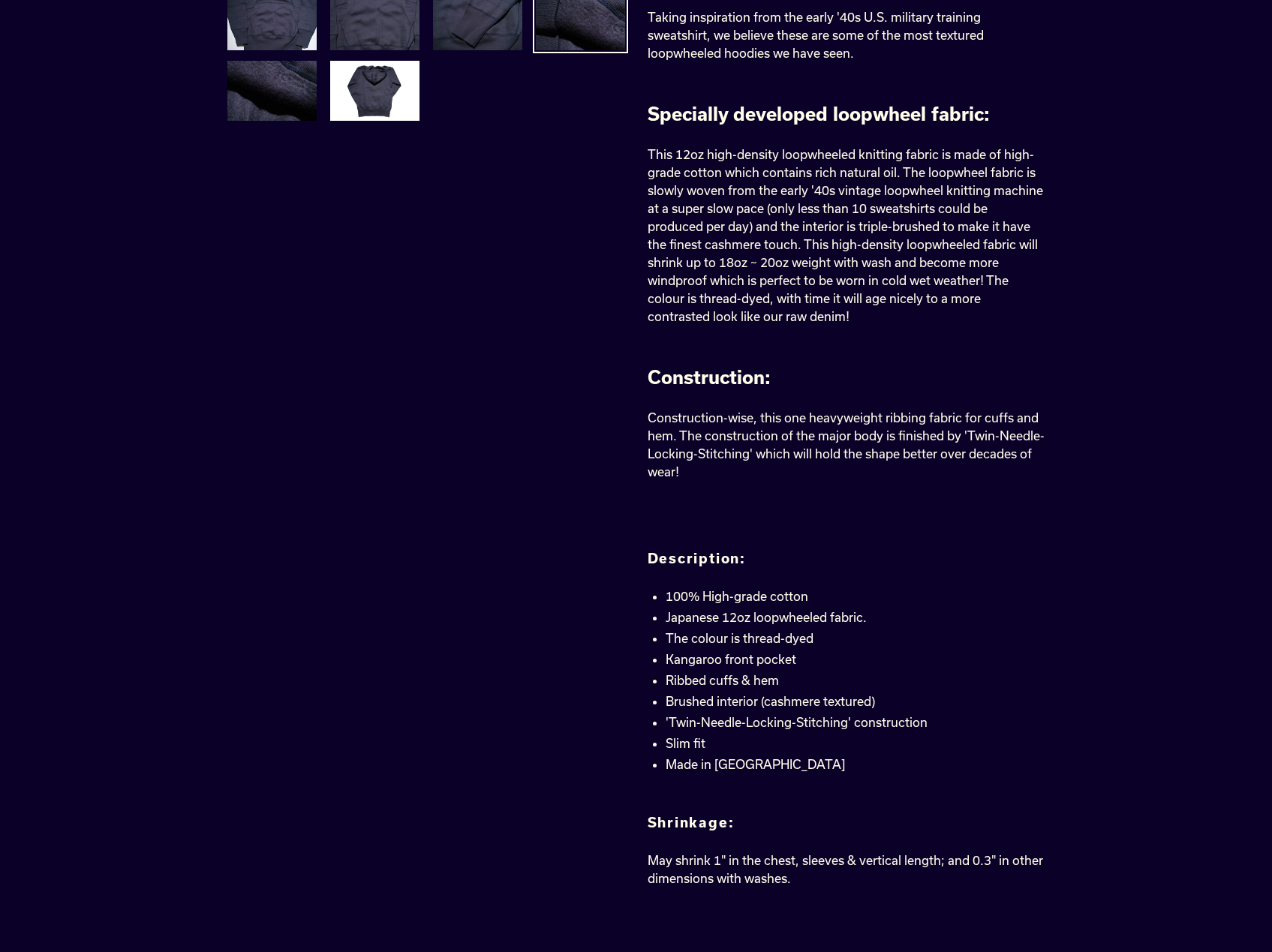
scroll to position [526, 0]
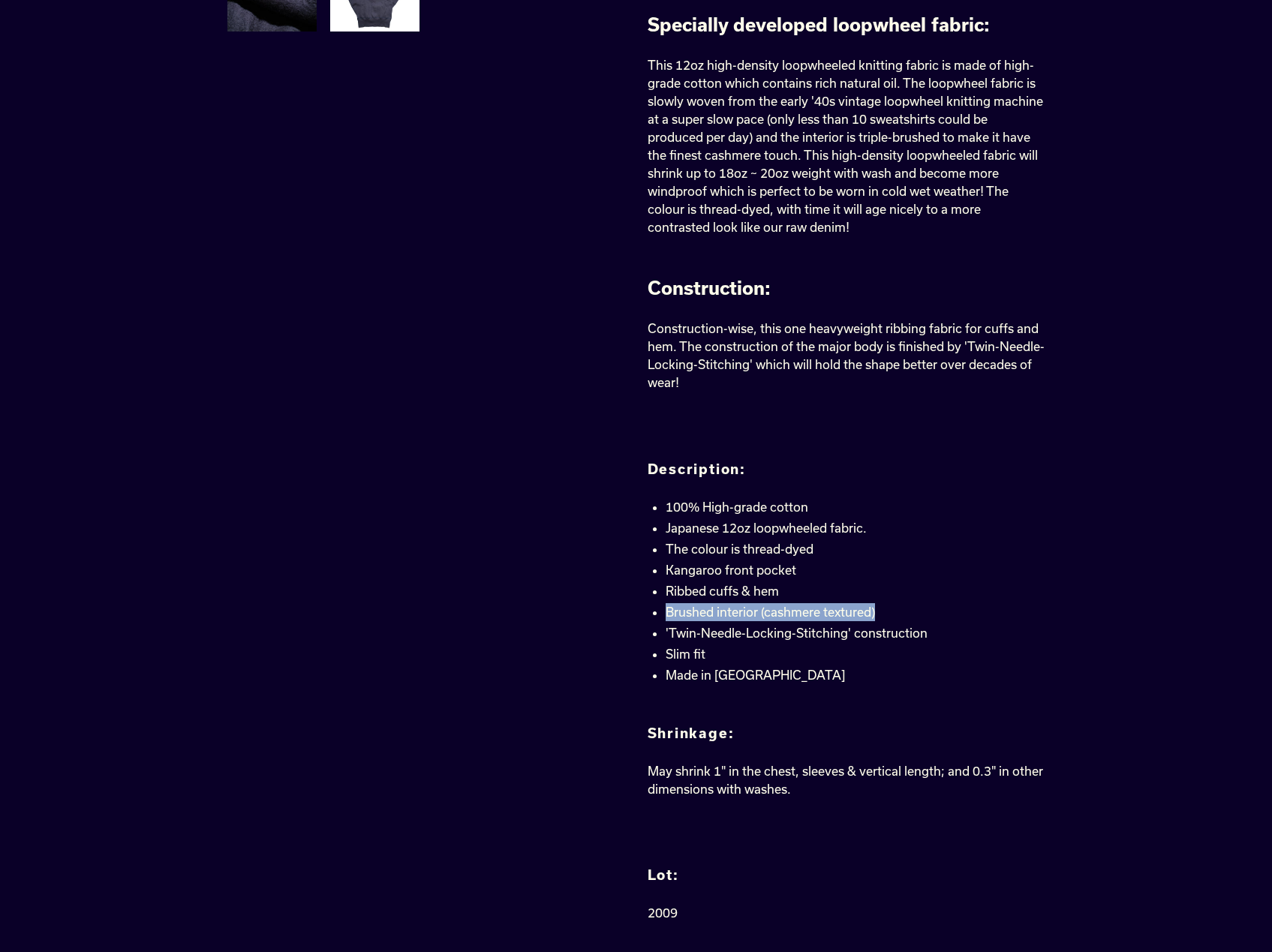
drag, startPoint x: 881, startPoint y: 613, endPoint x: 667, endPoint y: 615, distance: 214.0
click at [667, 615] on li "Brushed interior (cashmere textured)" at bounding box center [855, 612] width 379 height 18
copy li "Brushed interior (cashmere textured)"
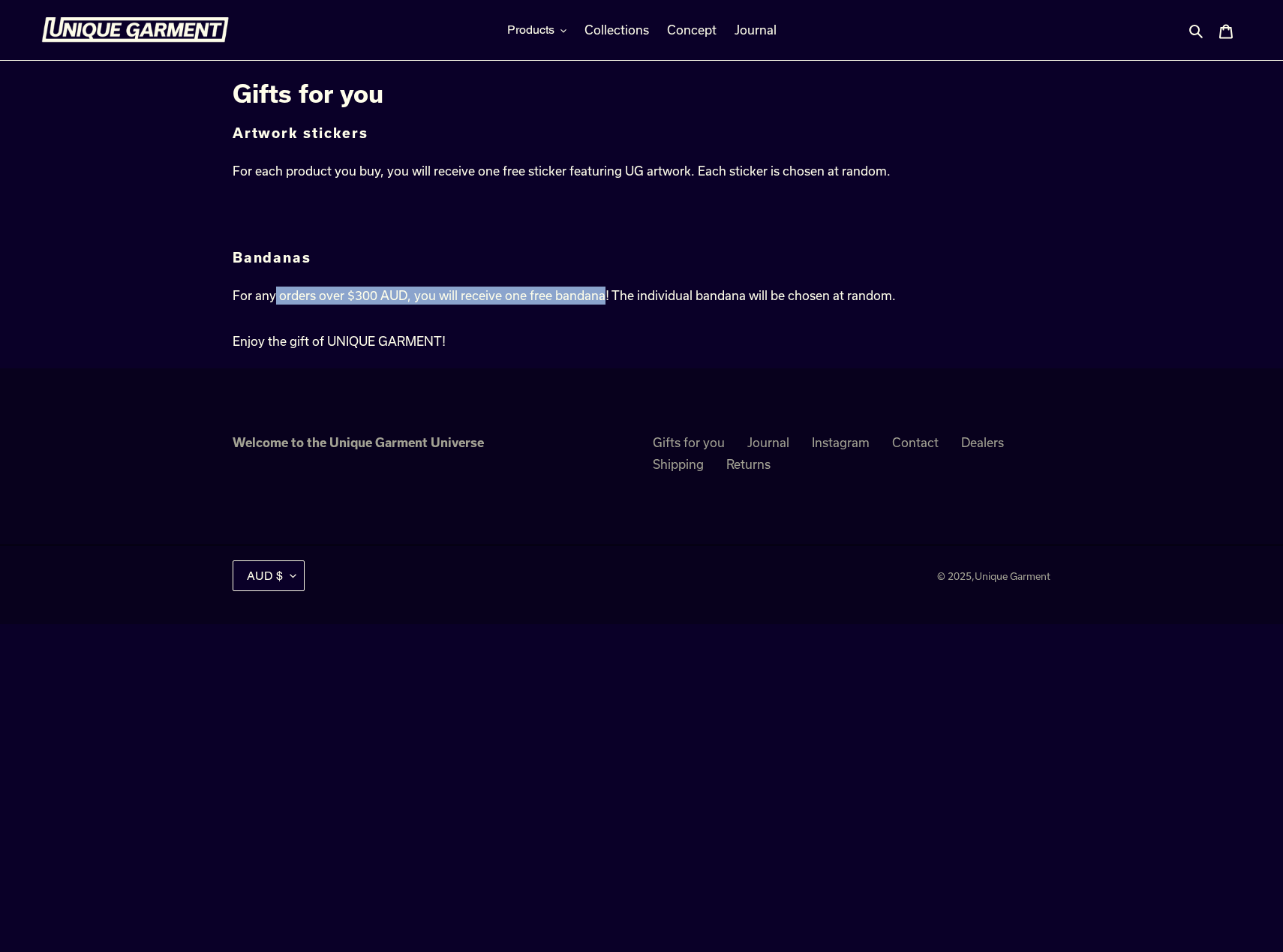
drag, startPoint x: 274, startPoint y: 294, endPoint x: 604, endPoint y: 298, distance: 330.0
click at [604, 298] on p "For any orders over $300 AUD, you will receive one free bandana! The individual…" at bounding box center [572, 304] width 678 height 36
drag, startPoint x: 609, startPoint y: 296, endPoint x: 935, endPoint y: 296, distance: 326.0
click at [935, 296] on div "Gifts for you Artwork stickers For each product you buy, you will receive one f…" at bounding box center [629, 215] width 840 height 271
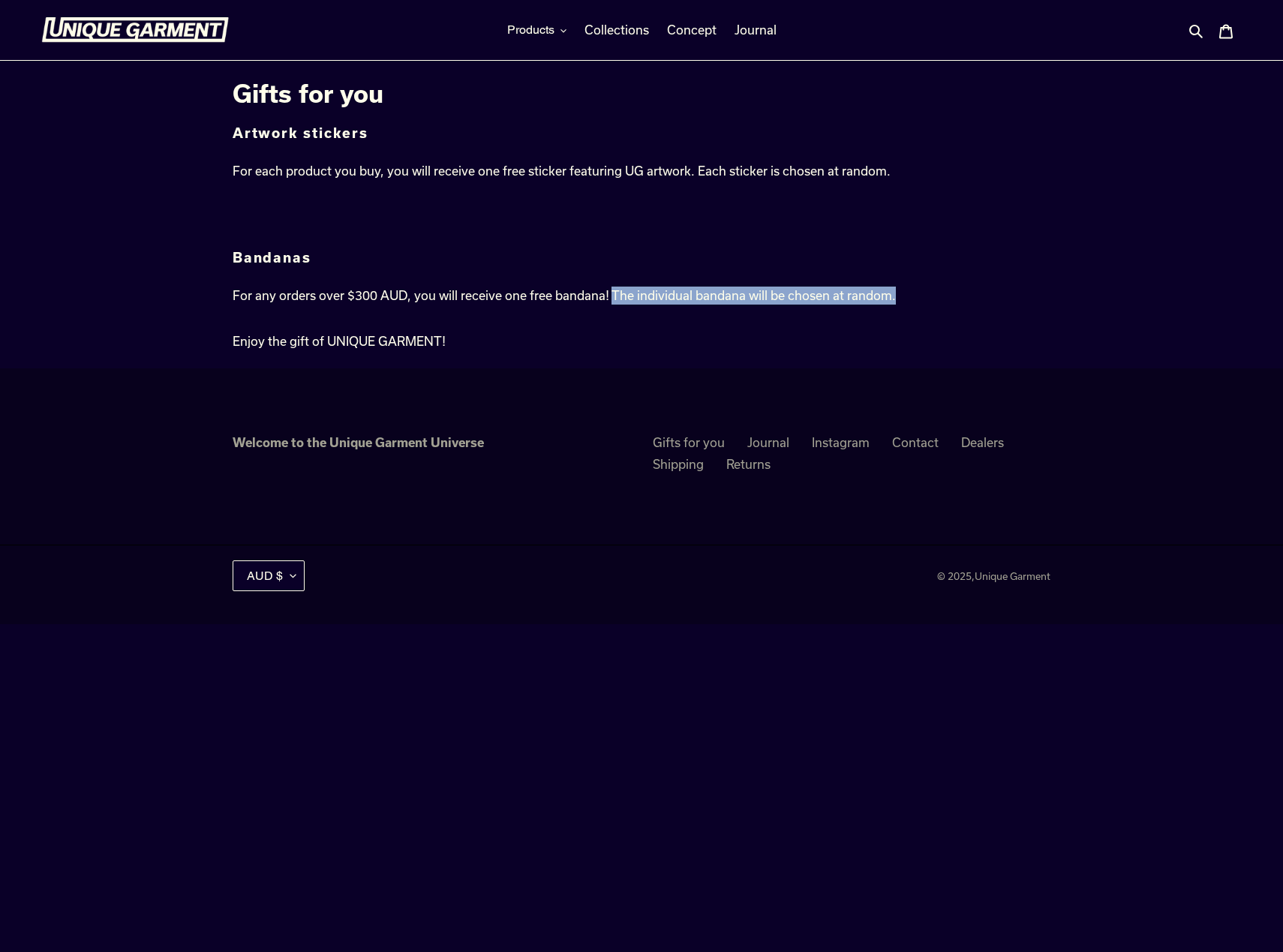
click at [935, 296] on div "Gifts for you Artwork stickers For each product you buy, you will receive one f…" at bounding box center [629, 215] width 840 height 271
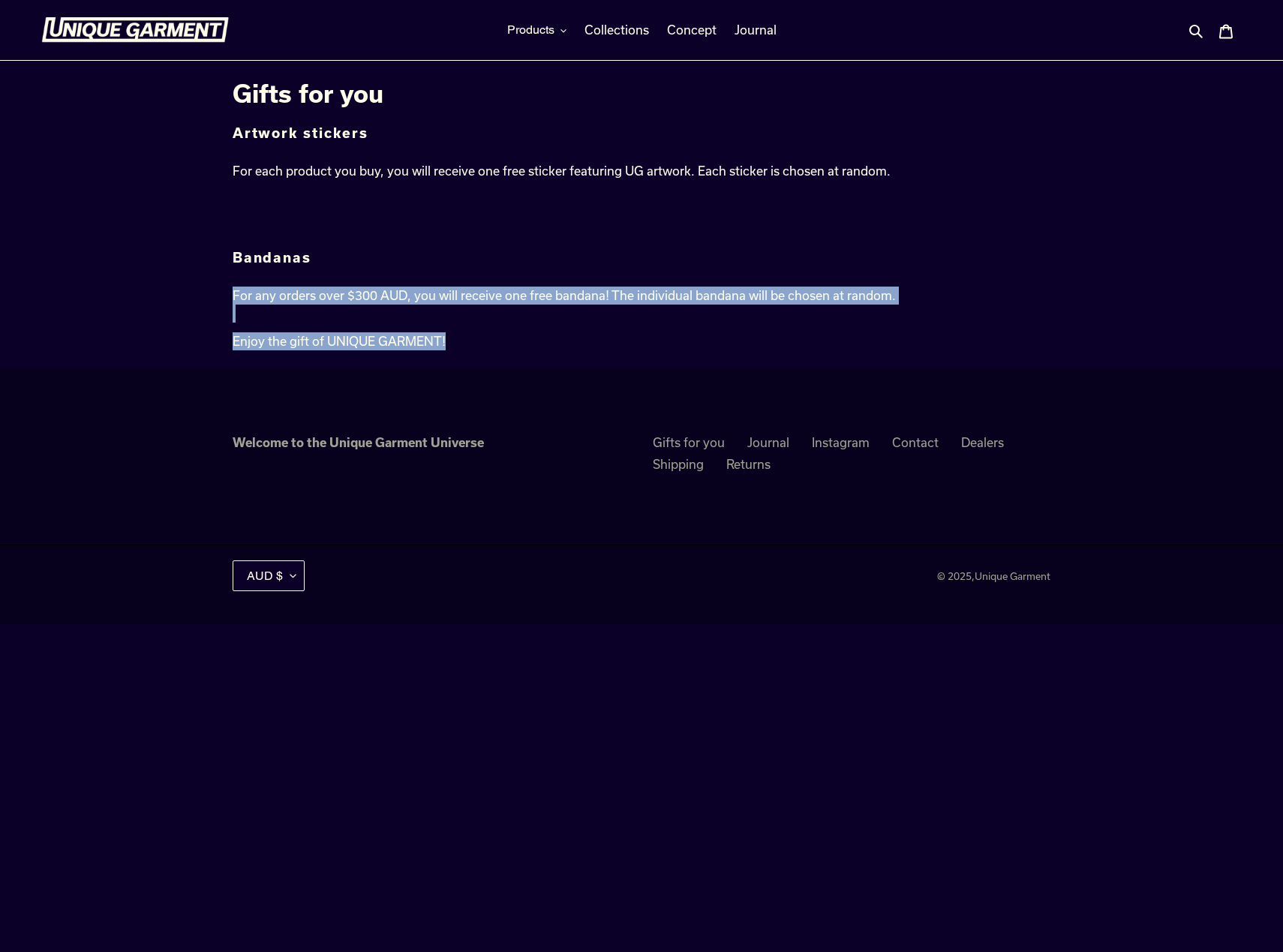
drag, startPoint x: 941, startPoint y: 292, endPoint x: 767, endPoint y: 339, distance: 180.2
click at [767, 339] on div "Gifts for you Artwork stickers For each product you buy, you will receive one f…" at bounding box center [629, 215] width 840 height 271
click at [767, 339] on p "Enjoy the gift of UNIQUE GARMENT!" at bounding box center [572, 341] width 678 height 18
